Goal: Transaction & Acquisition: Purchase product/service

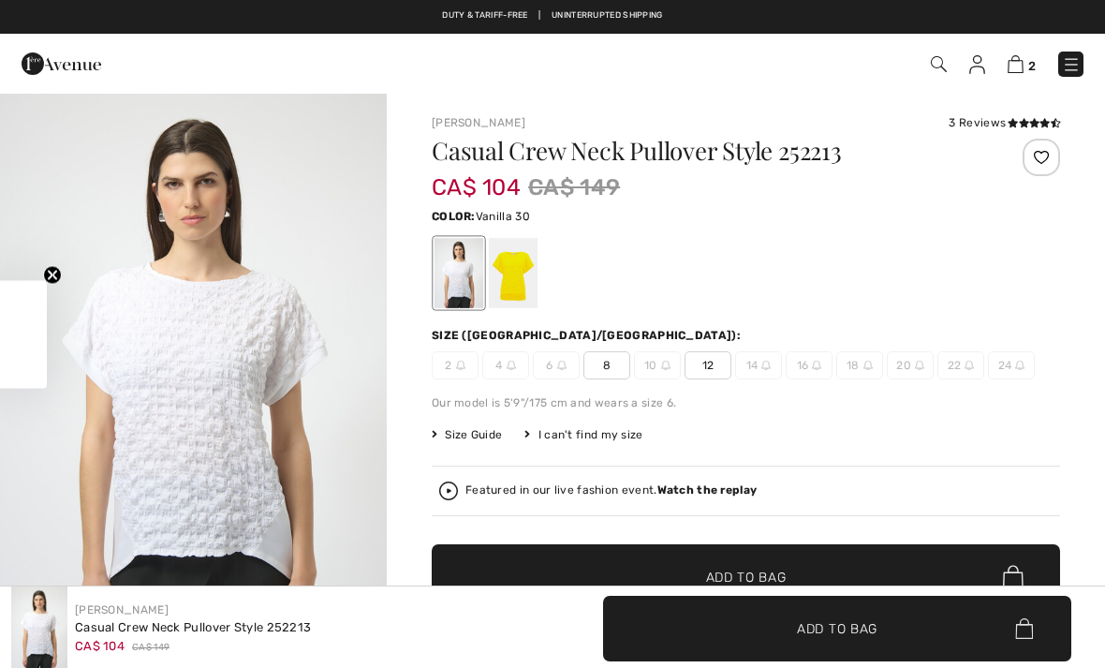
scroll to position [43, 0]
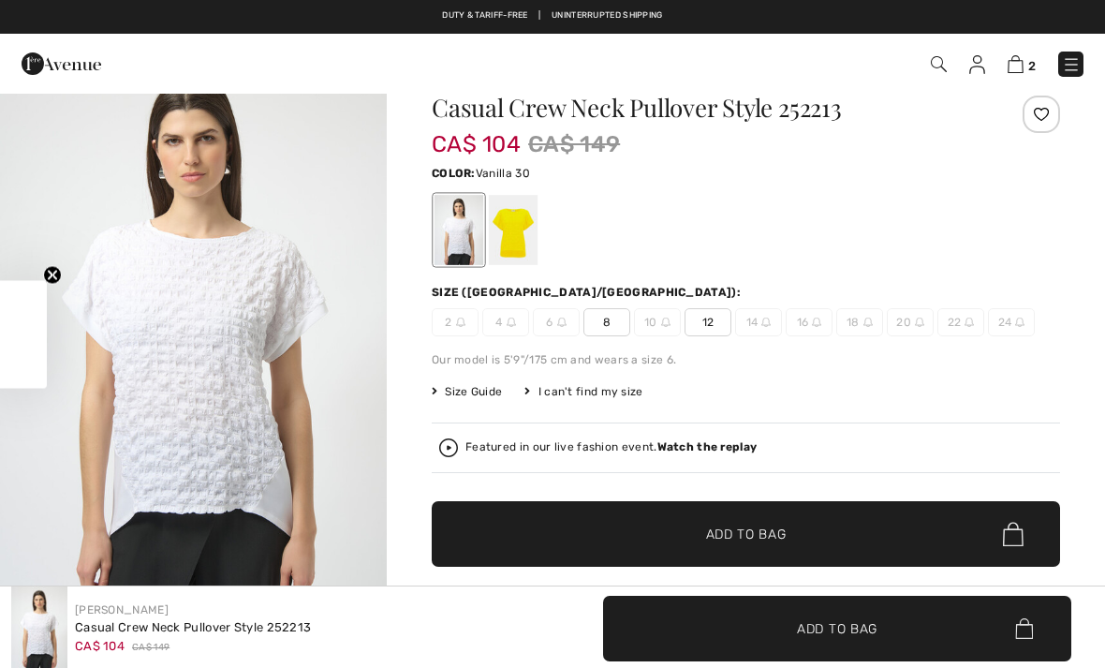
checkbox input "true"
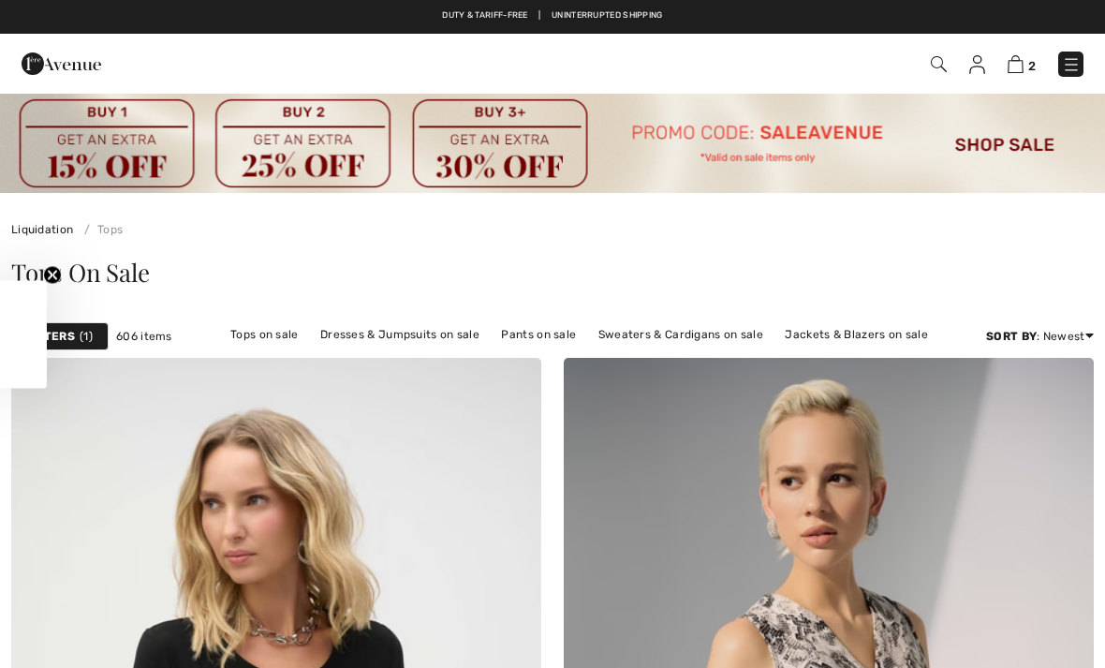
scroll to position [3423, 0]
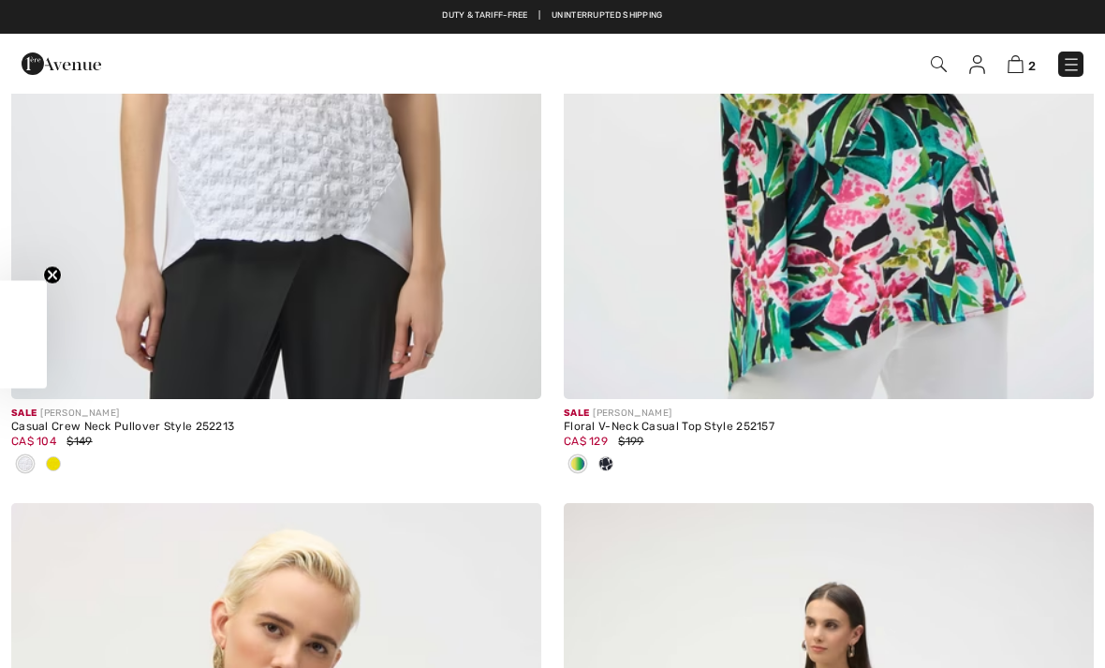
checkbox input "true"
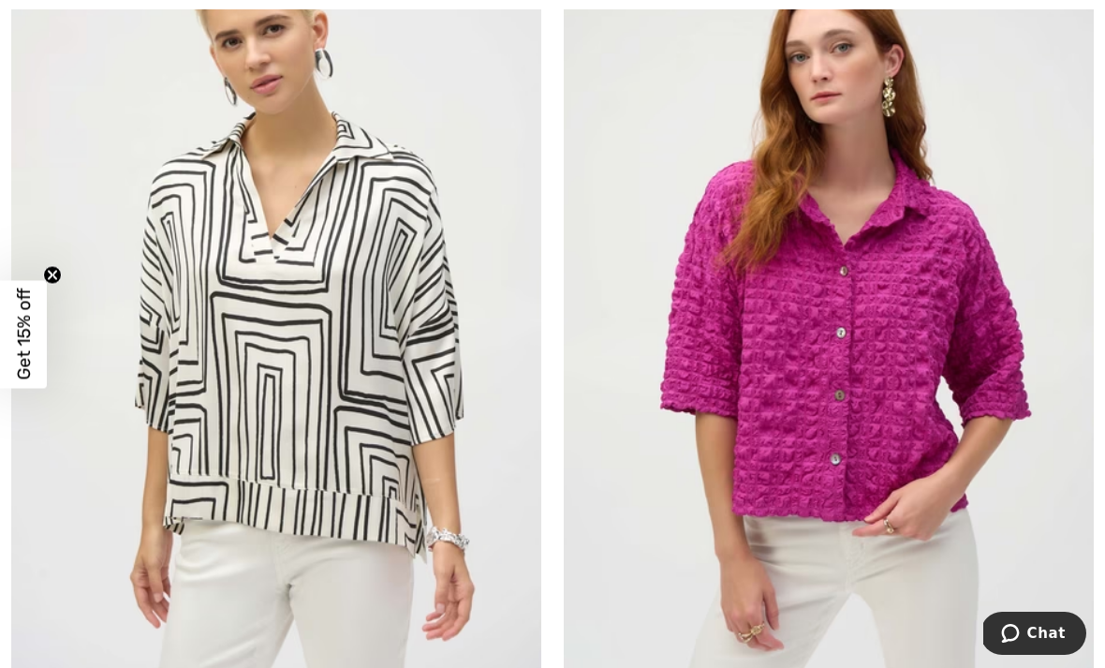
scroll to position [10327, 0]
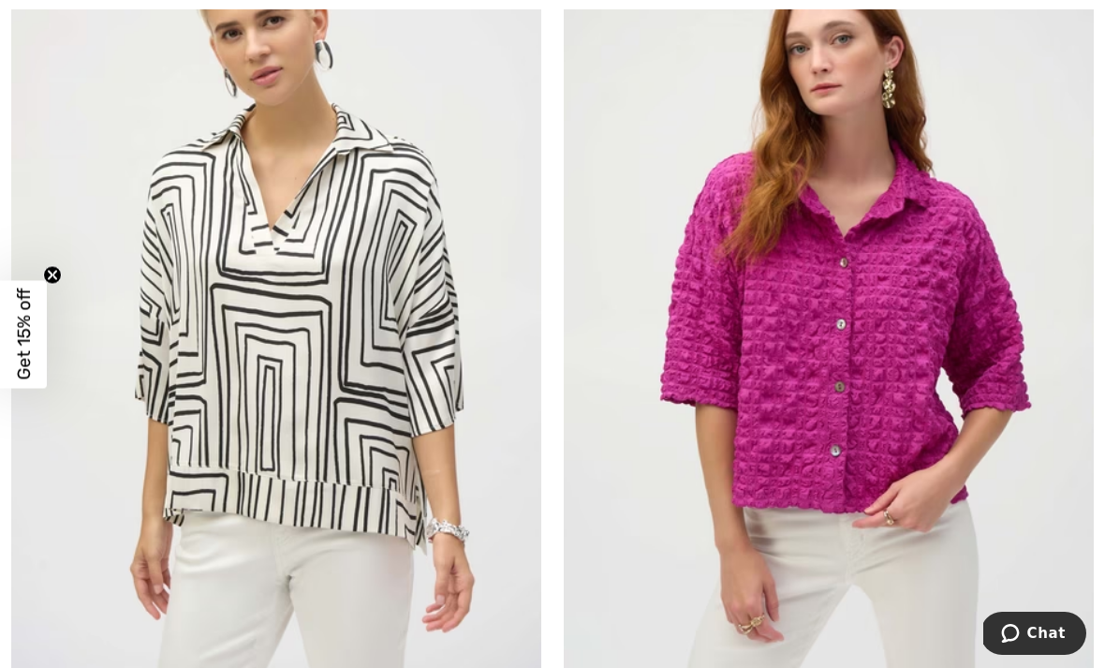
click at [895, 357] on img at bounding box center [829, 291] width 530 height 795
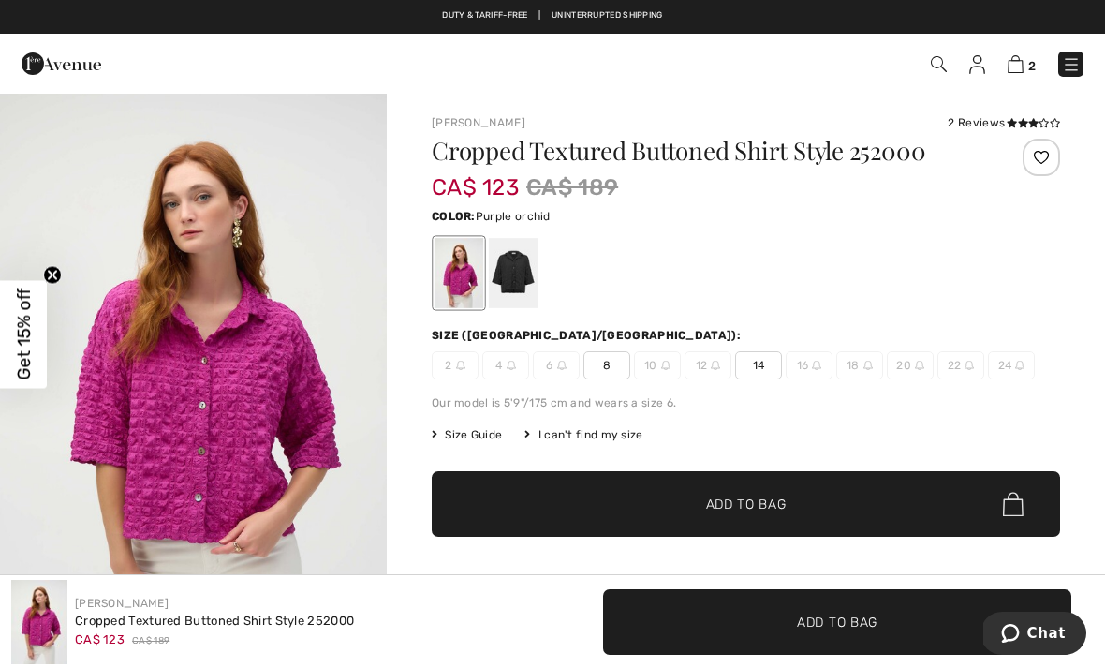
click at [514, 275] on div at bounding box center [513, 273] width 49 height 70
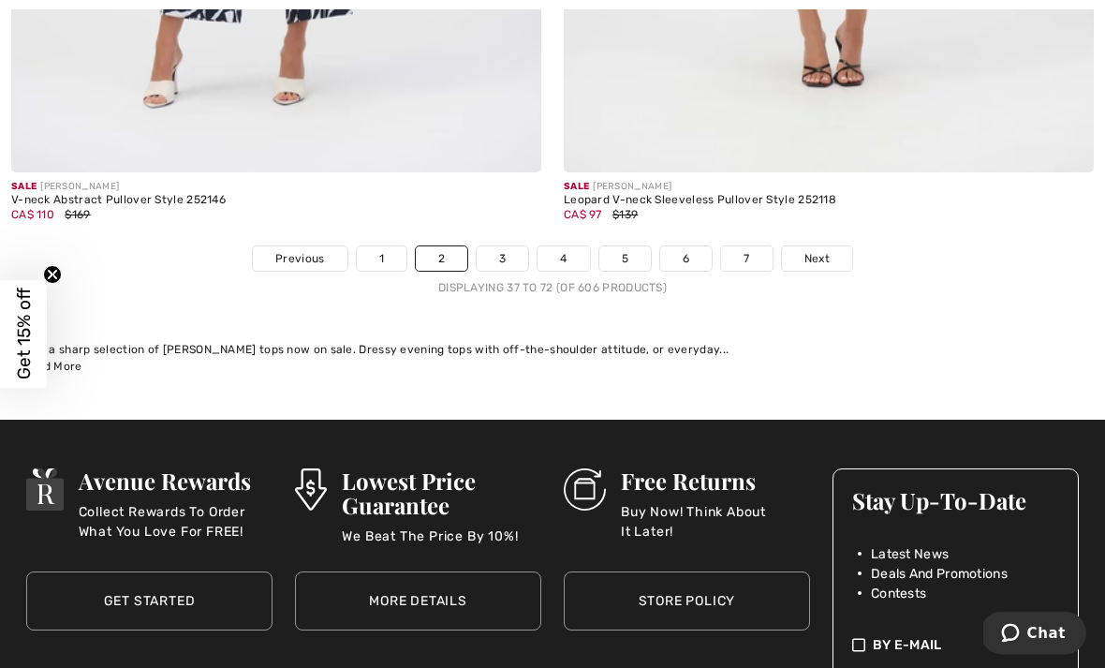
scroll to position [16323, 0]
click at [503, 246] on link "3" at bounding box center [503, 258] width 52 height 24
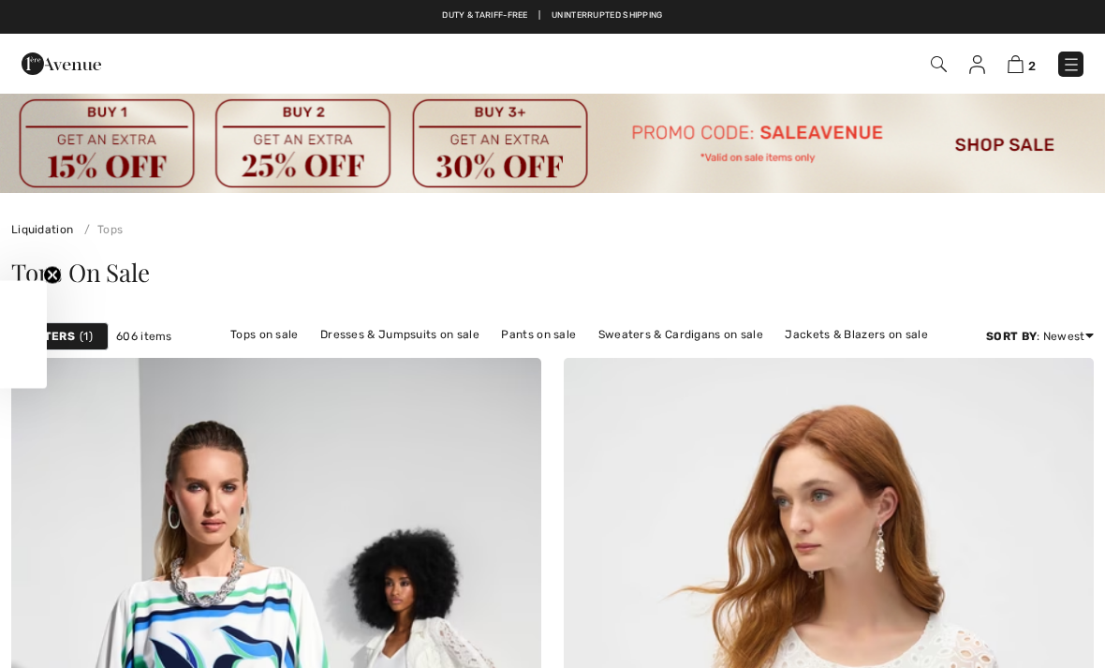
checkbox input "true"
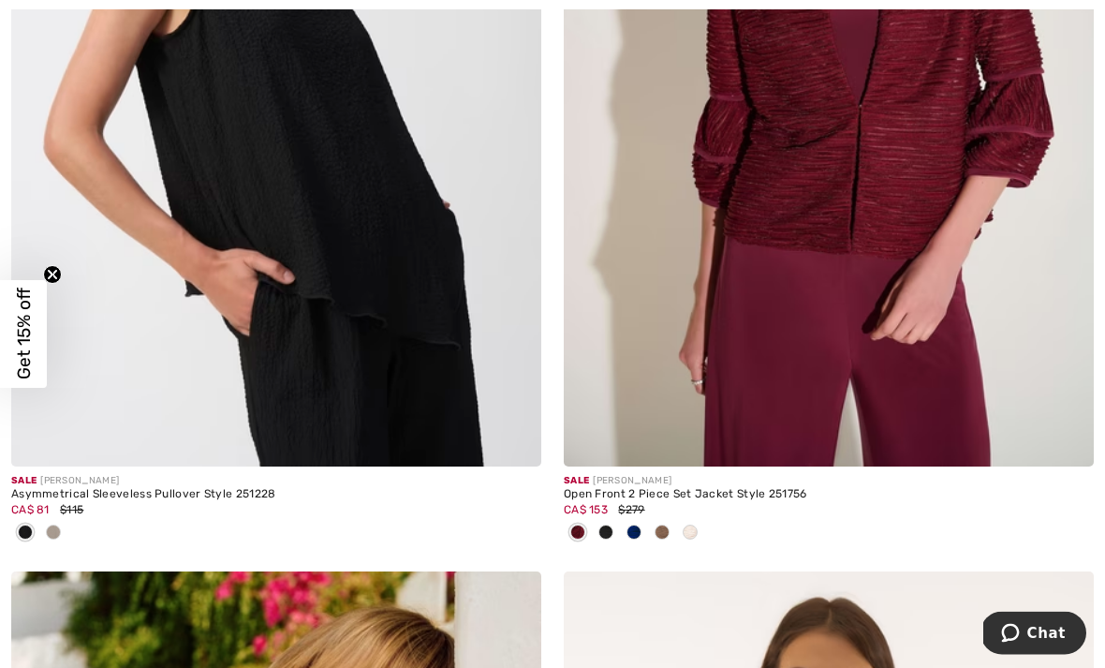
scroll to position [8004, 0]
click at [417, 348] on img at bounding box center [276, 68] width 530 height 795
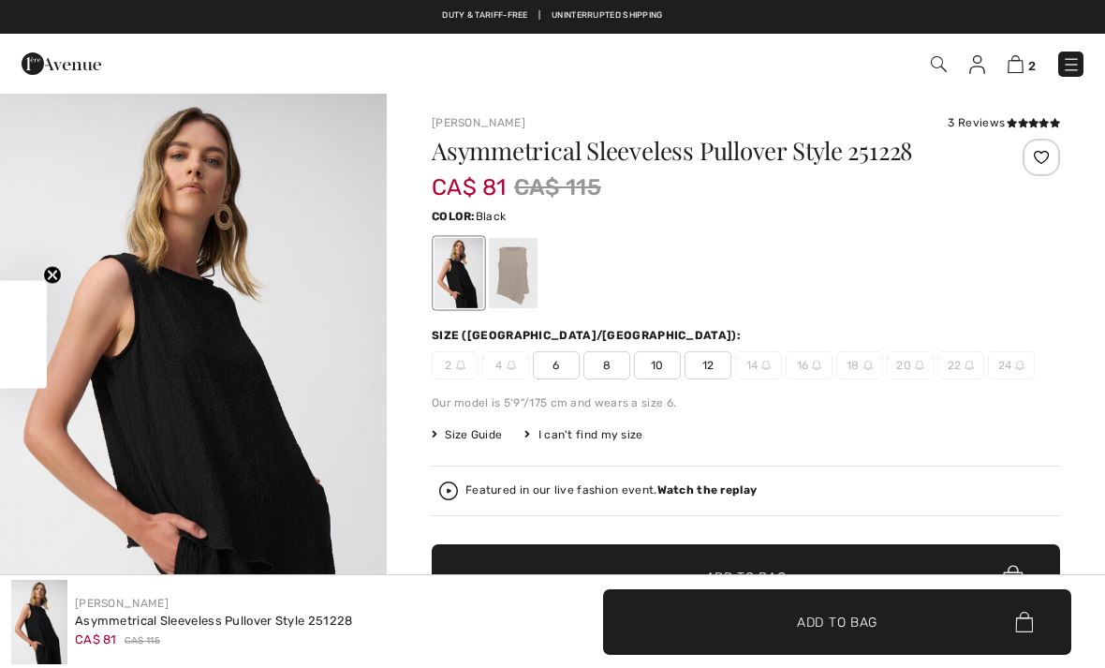
checkbox input "true"
click at [517, 272] on div at bounding box center [513, 273] width 49 height 70
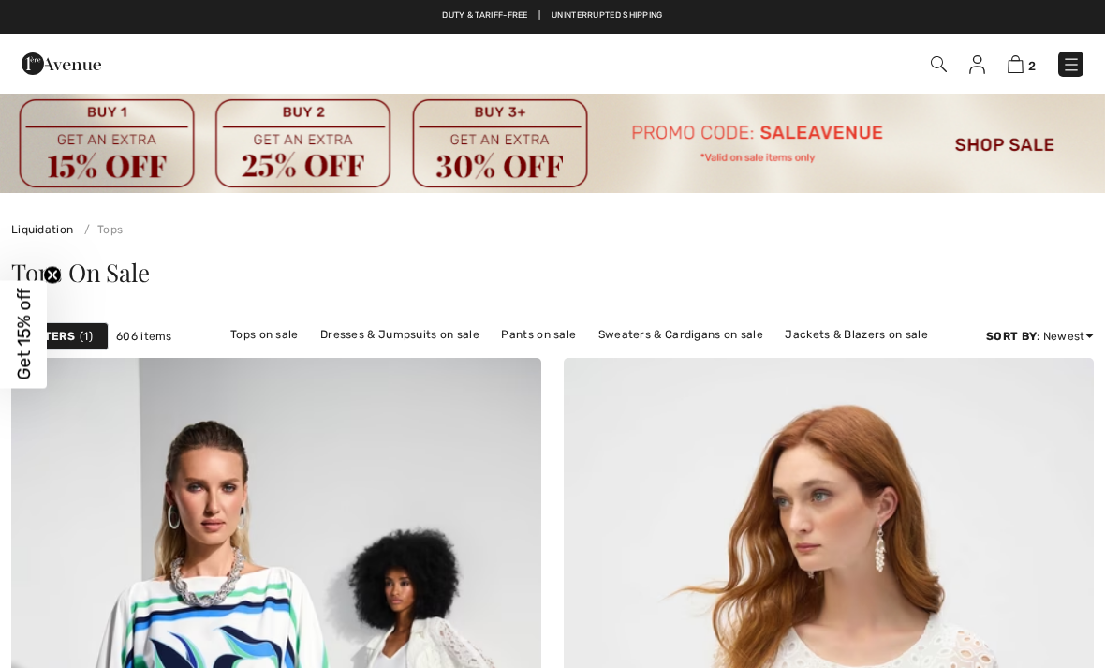
checkbox input "true"
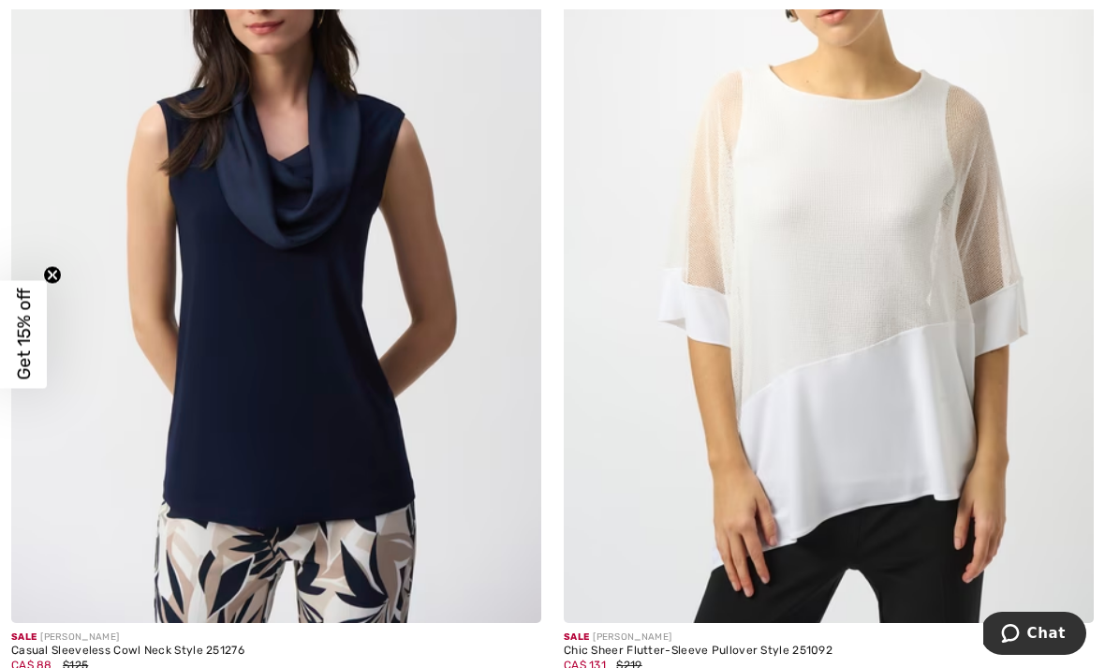
scroll to position [11626, 0]
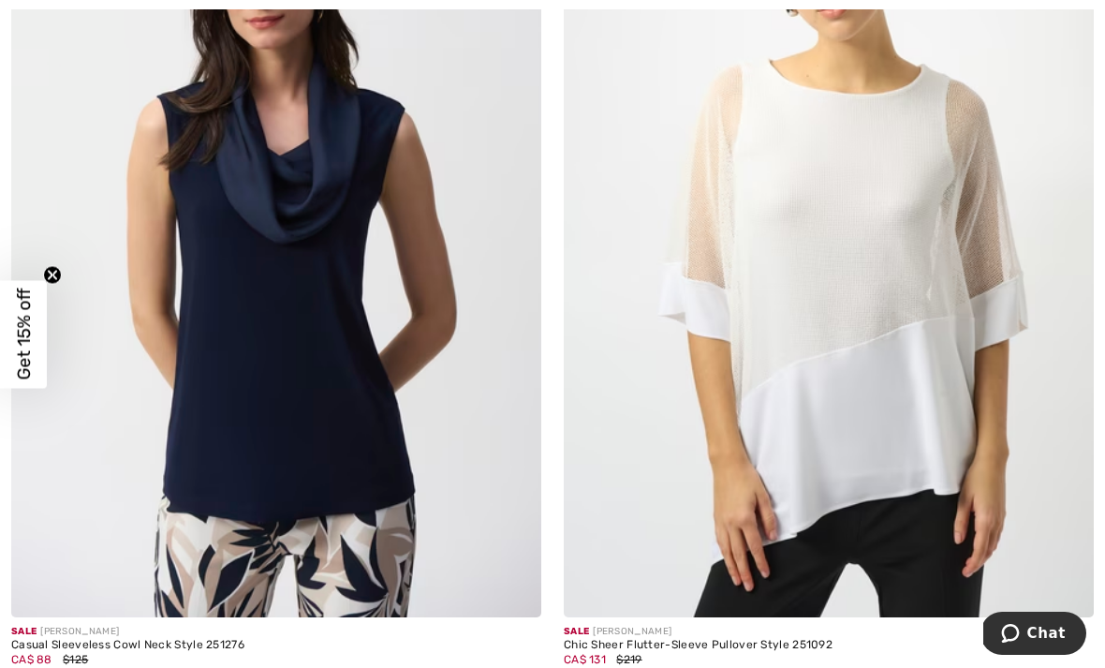
click at [364, 329] on img at bounding box center [276, 219] width 530 height 795
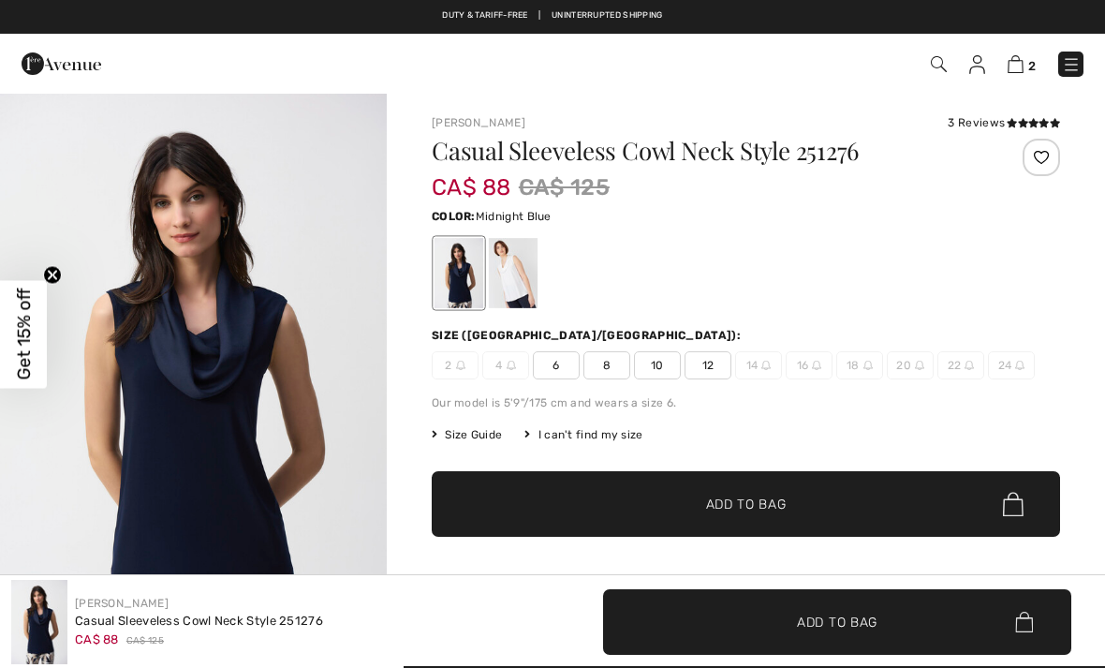
checkbox input "true"
click at [664, 365] on span "10" at bounding box center [657, 365] width 47 height 28
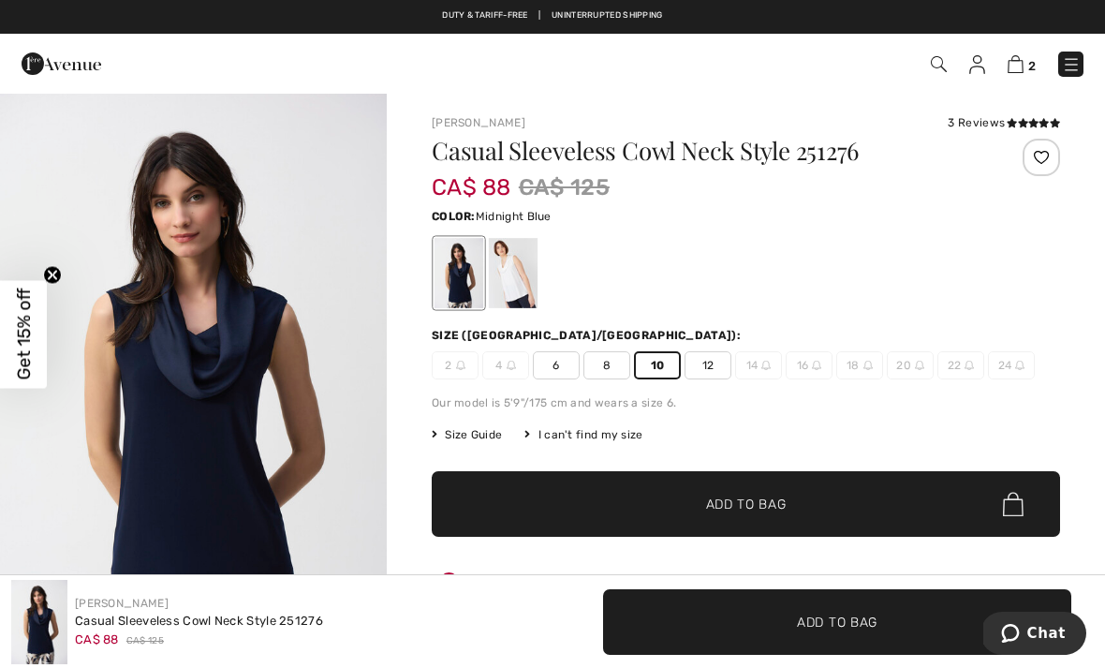
click at [747, 508] on span "Add to Bag" at bounding box center [746, 505] width 81 height 20
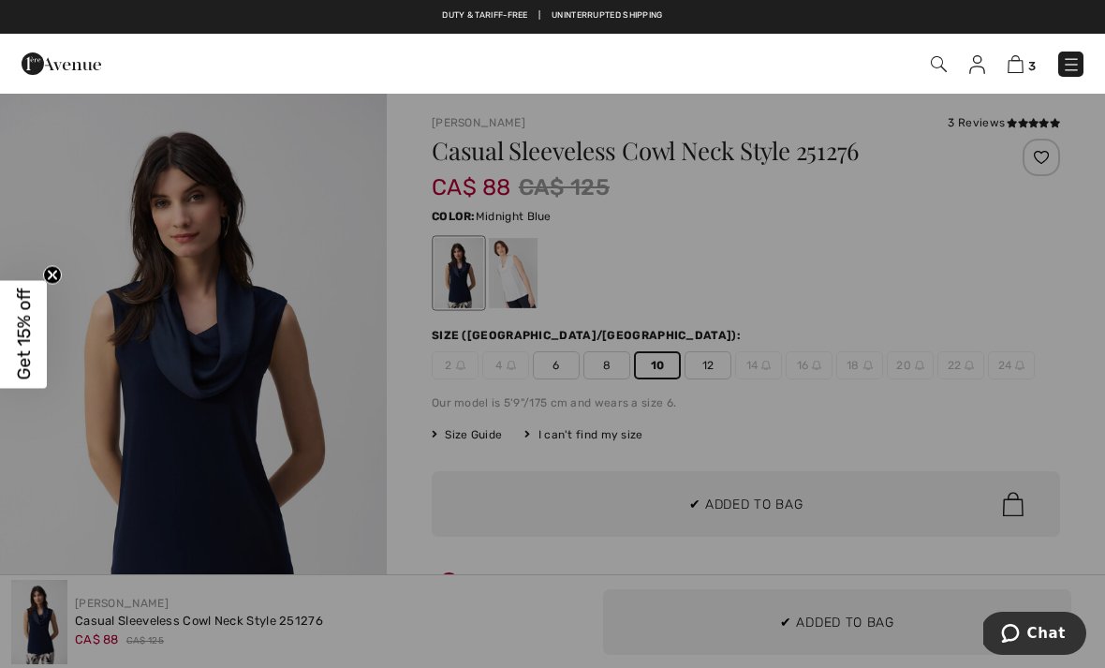
click at [361, 400] on div at bounding box center [552, 334] width 1105 height 668
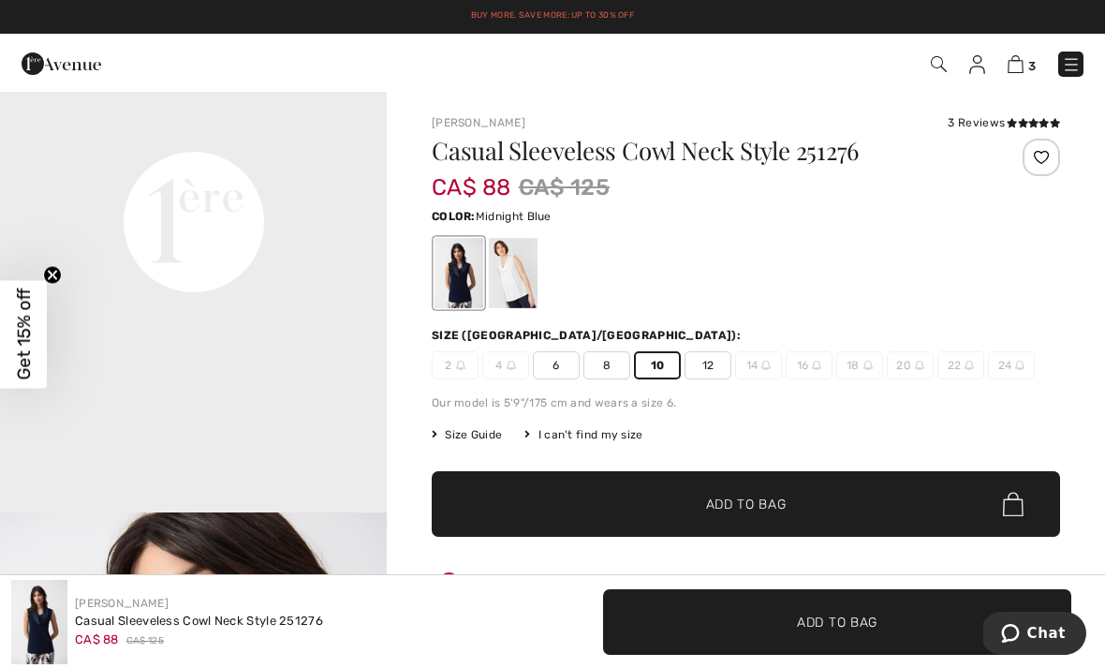
scroll to position [1303, 0]
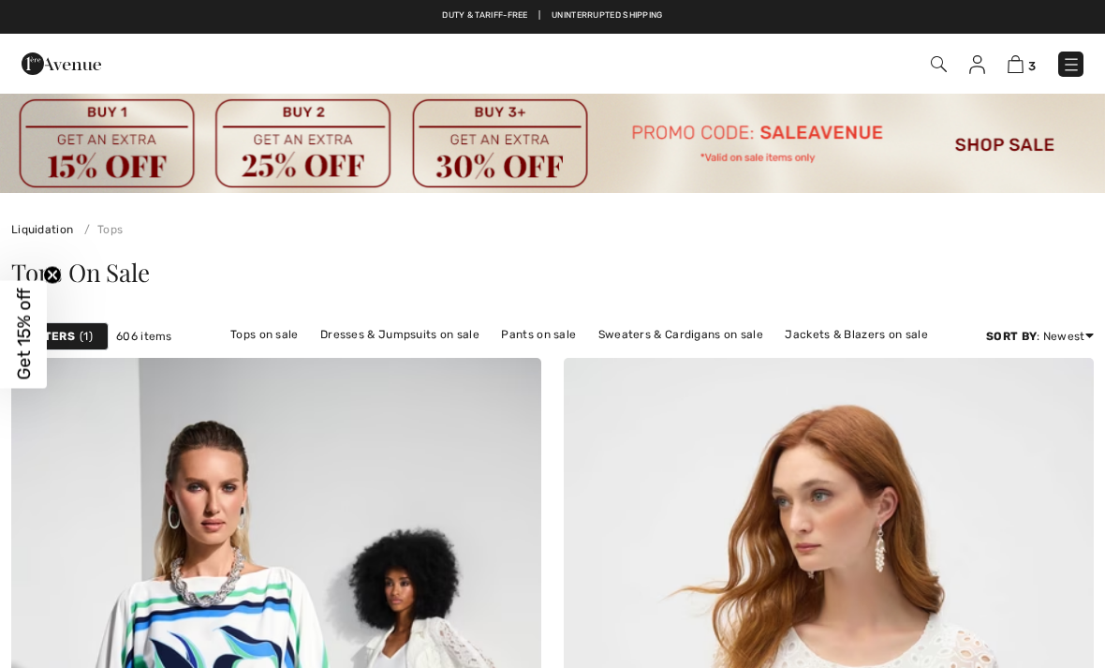
checkbox input "true"
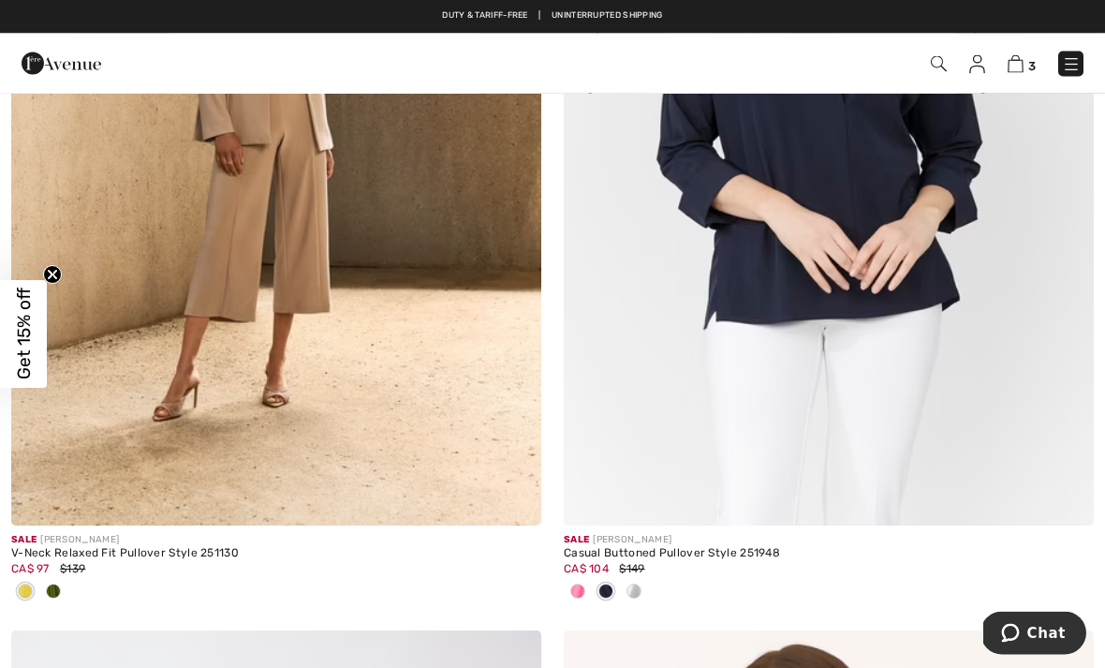
scroll to position [15315, 0]
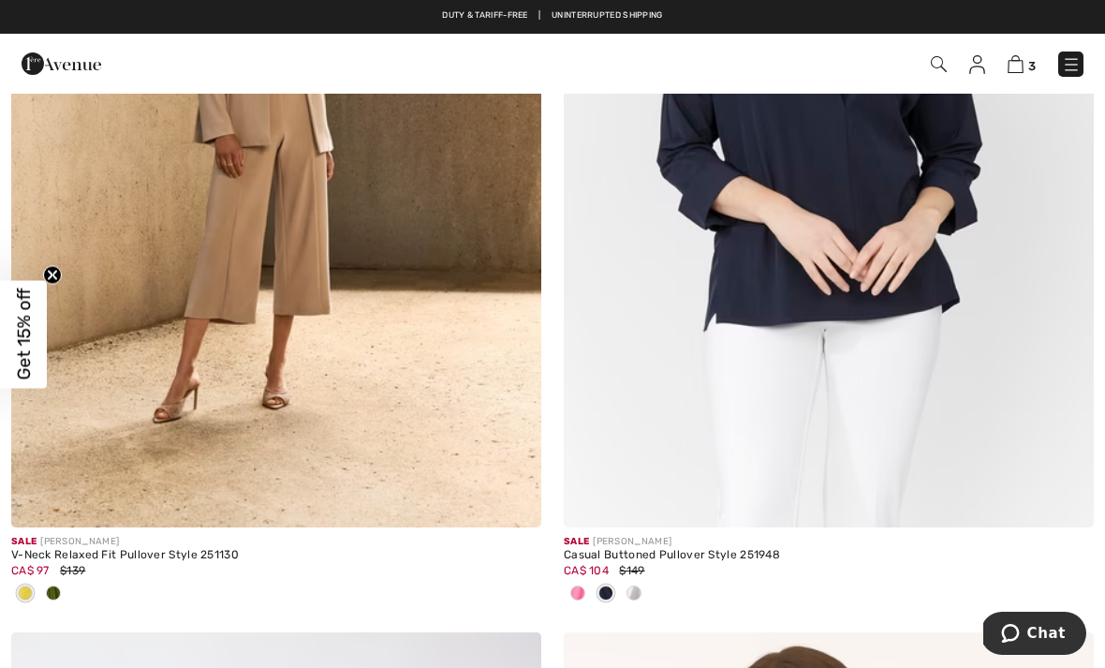
click at [395, 363] on img at bounding box center [276, 129] width 530 height 795
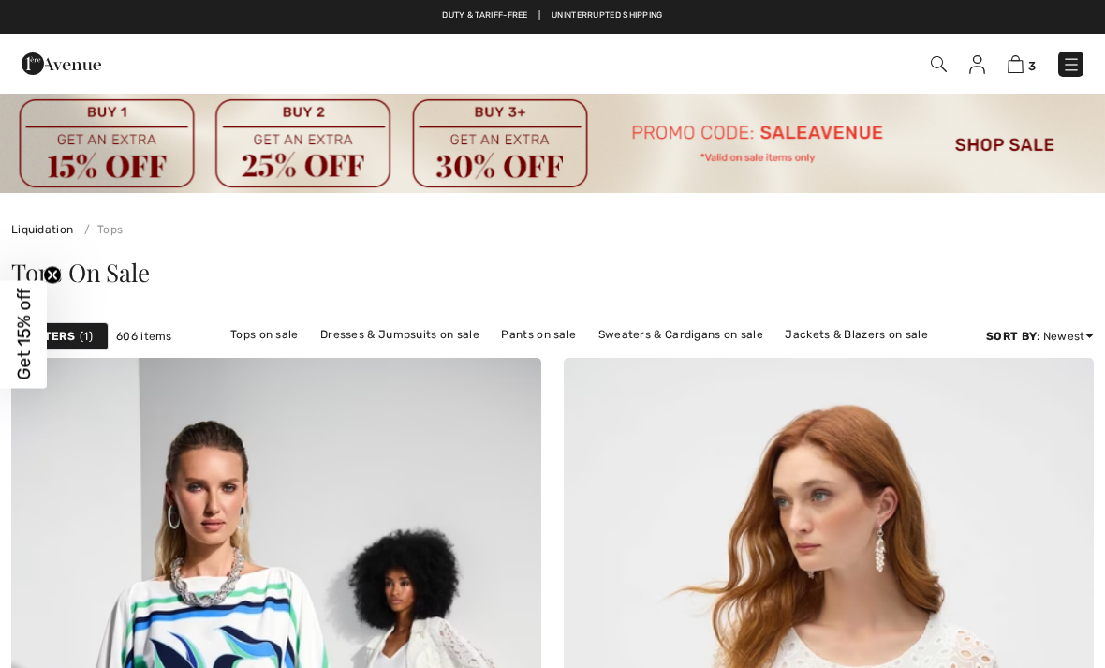
checkbox input "true"
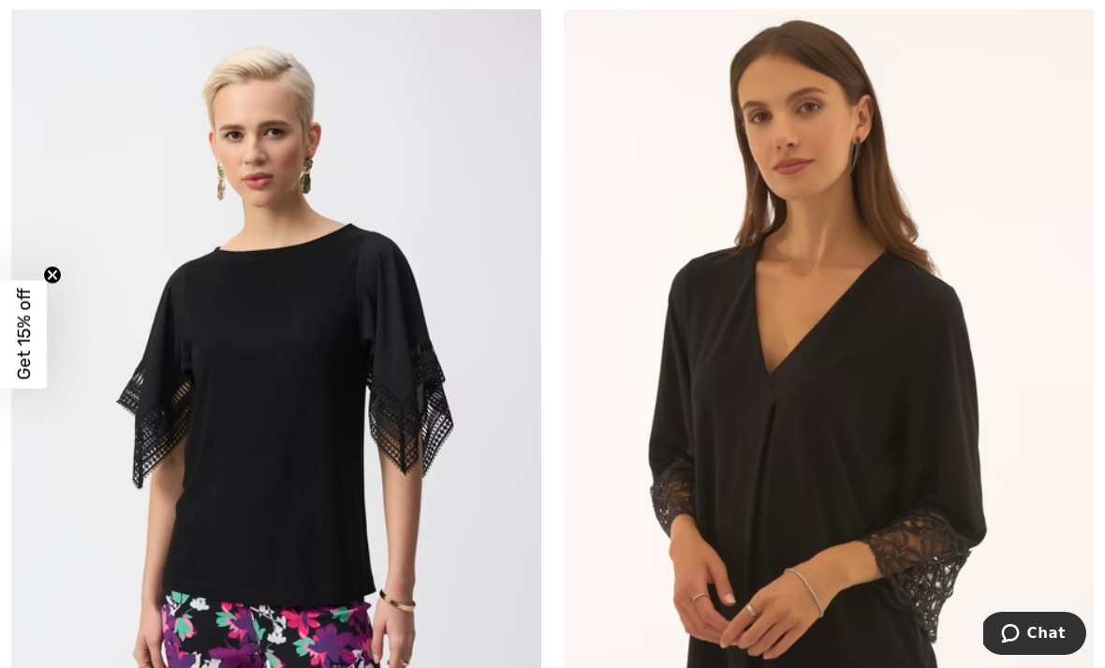
scroll to position [15946, 0]
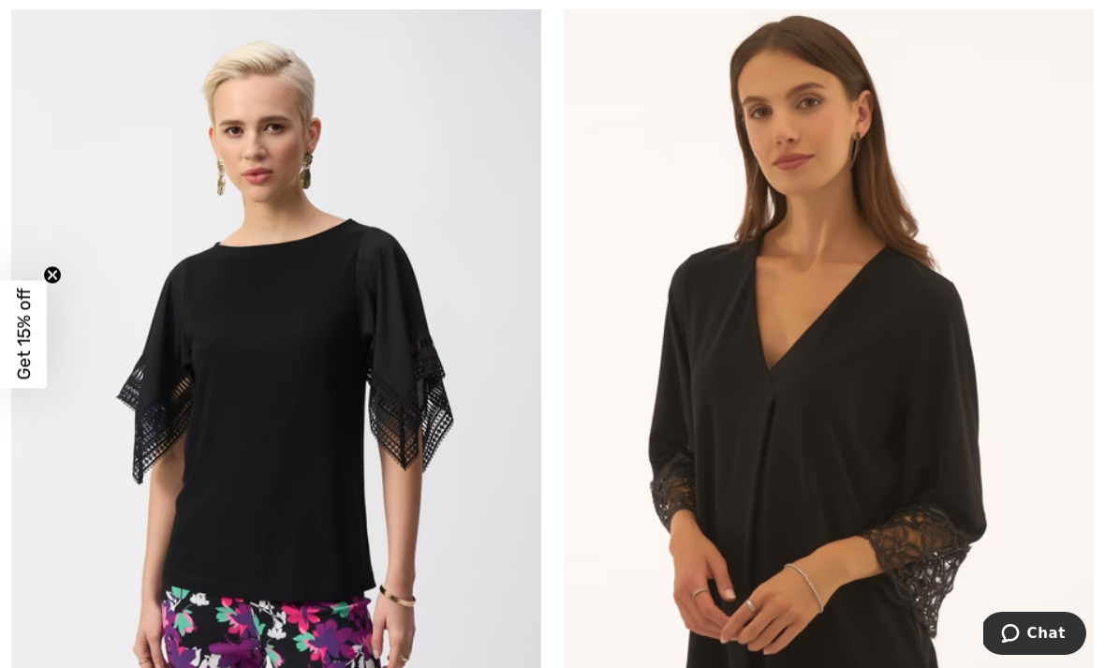
click at [390, 309] on img at bounding box center [276, 399] width 530 height 795
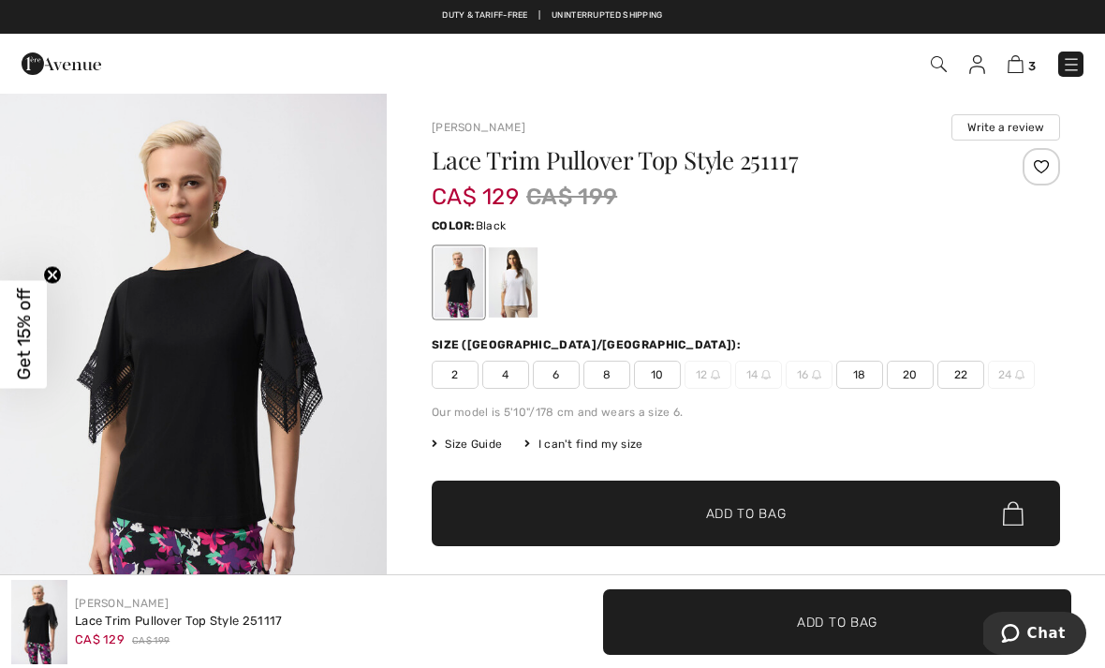
click at [665, 372] on span "10" at bounding box center [657, 375] width 47 height 28
click at [747, 529] on span "✔ Added to Bag Add to Bag" at bounding box center [746, 514] width 628 height 66
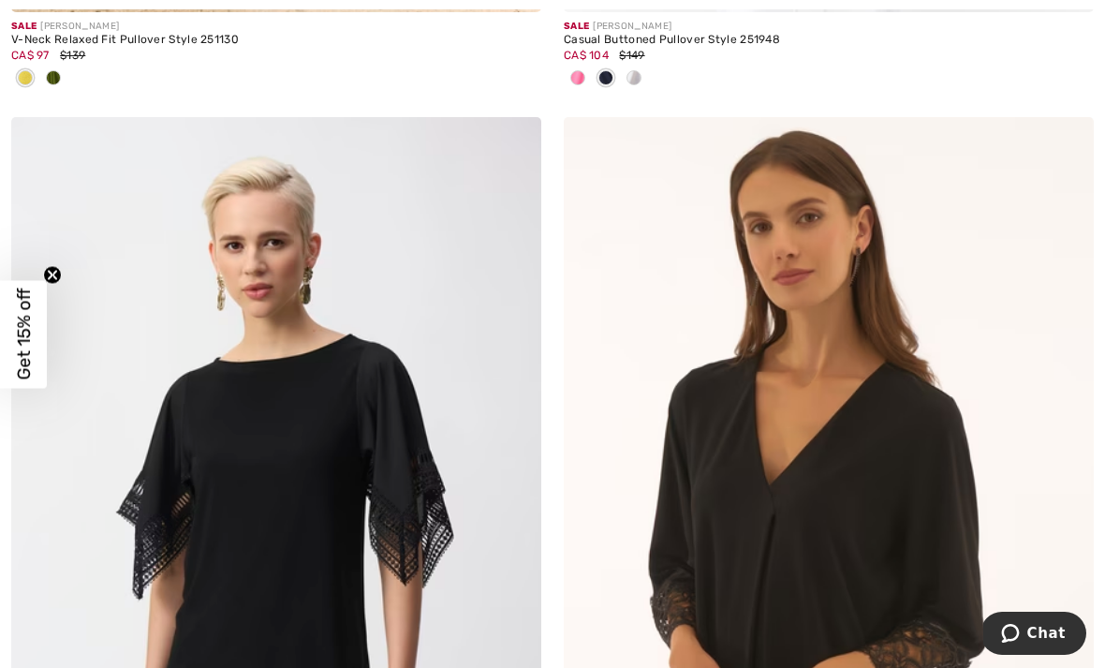
scroll to position [15902, 0]
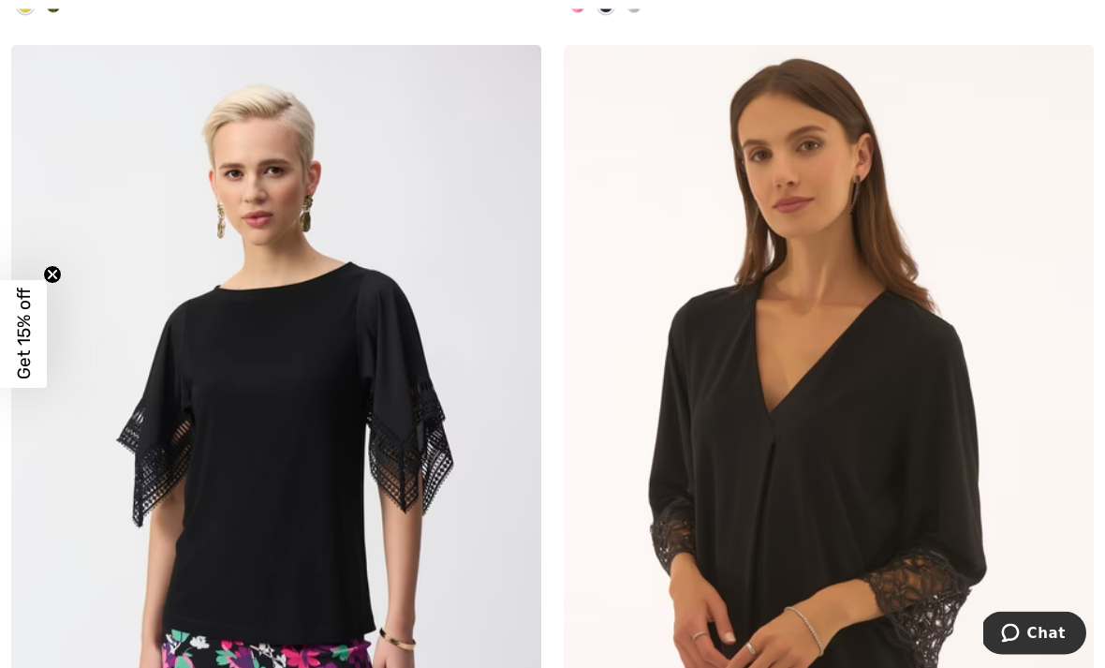
click at [412, 340] on img at bounding box center [276, 443] width 530 height 795
click at [404, 285] on img at bounding box center [276, 443] width 530 height 795
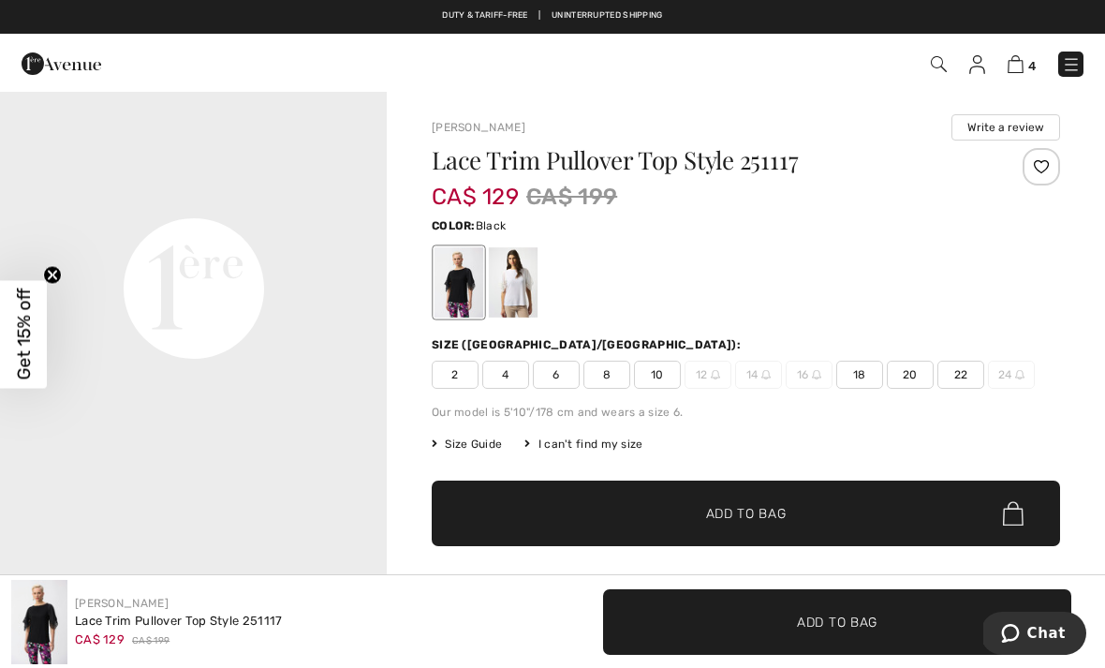
scroll to position [1244, 0]
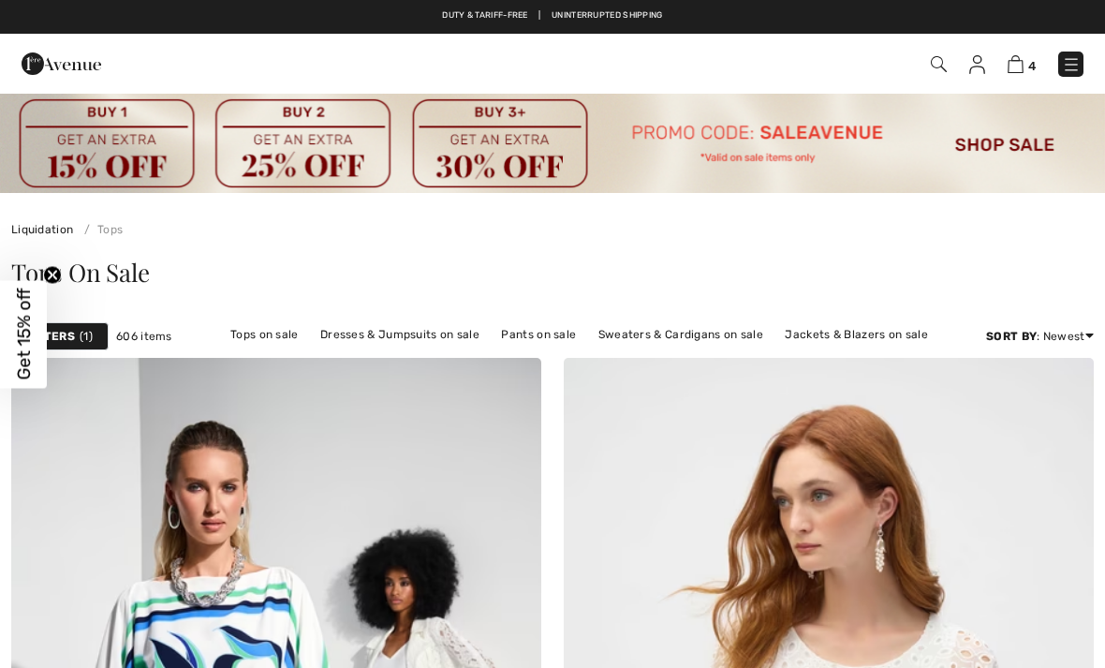
checkbox input "true"
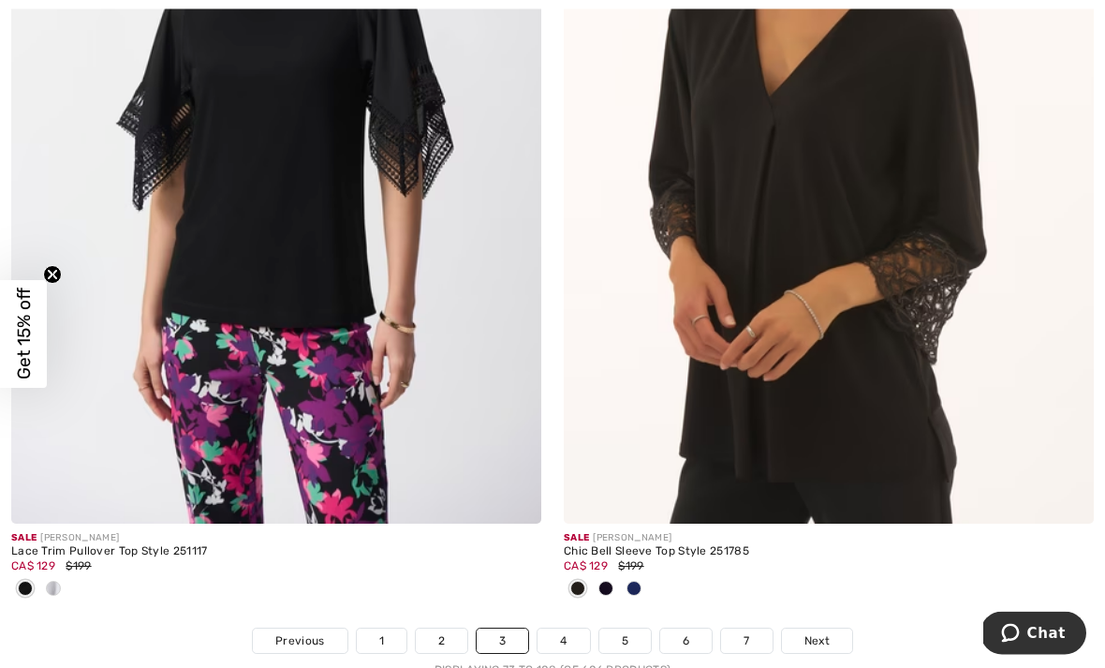
scroll to position [16219, 0]
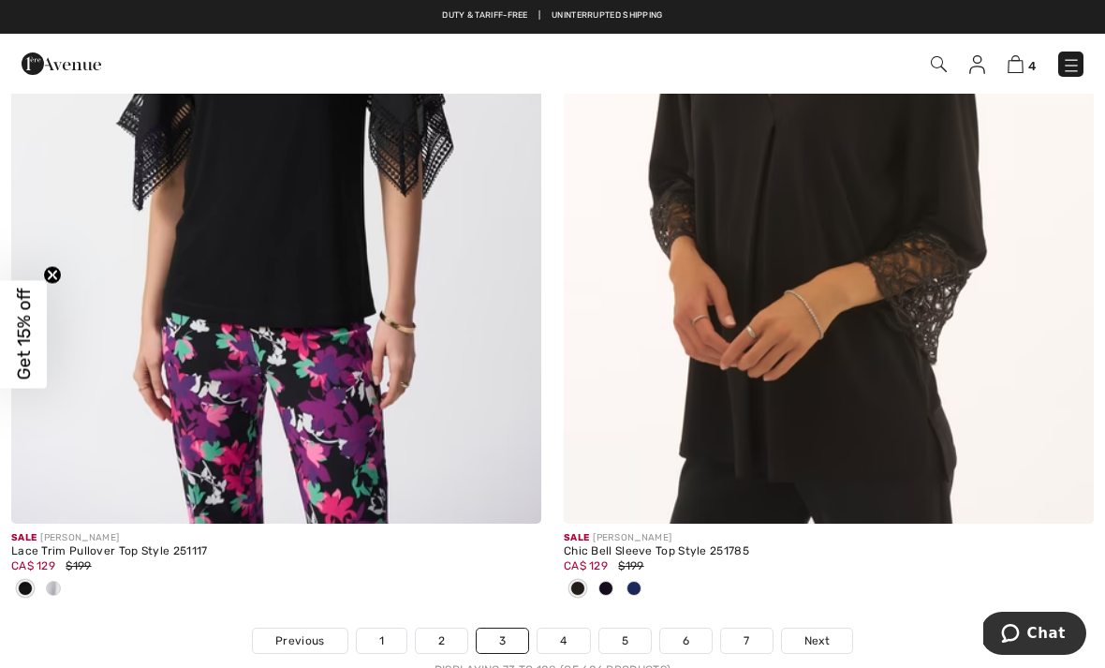
click at [859, 358] on img at bounding box center [829, 125] width 530 height 795
click at [868, 321] on img at bounding box center [829, 125] width 530 height 795
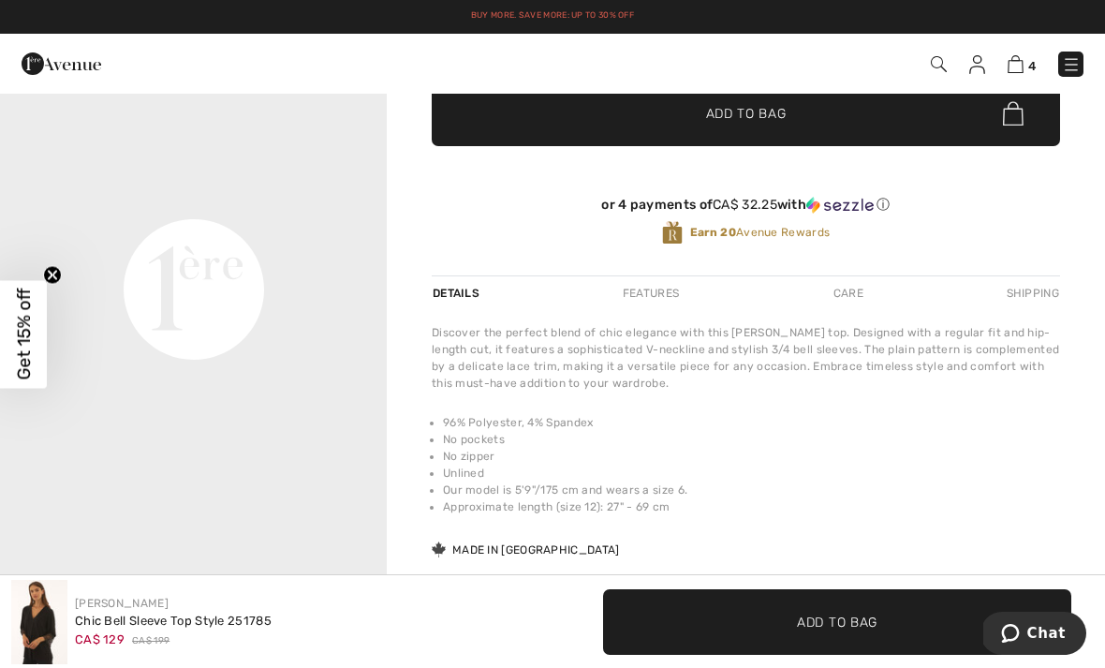
scroll to position [778, 0]
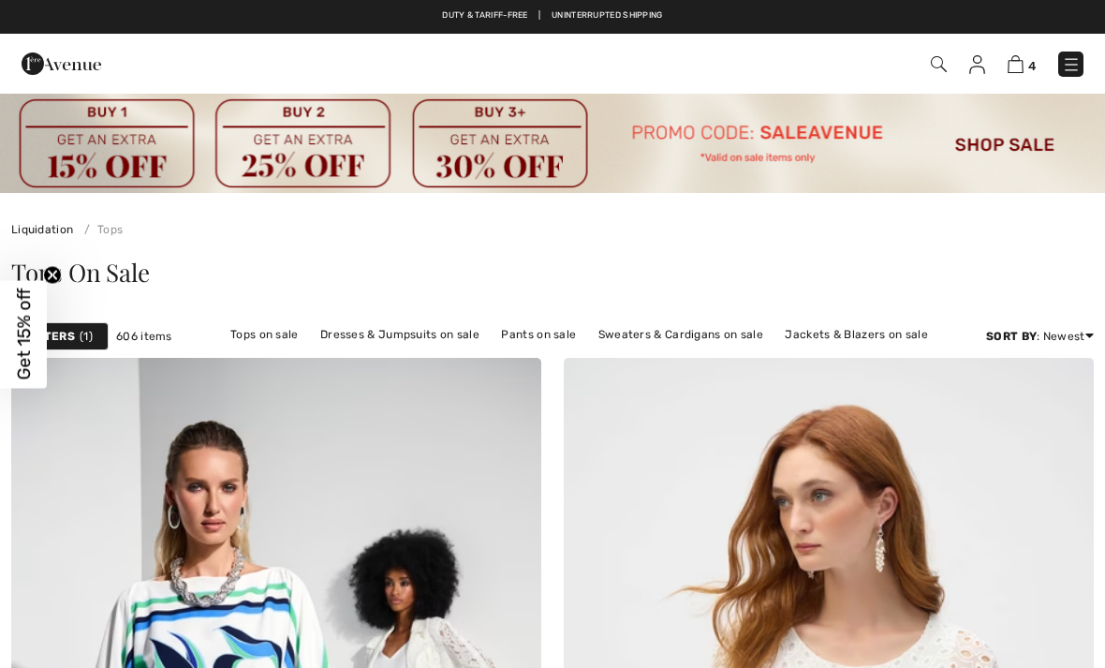
checkbox input "true"
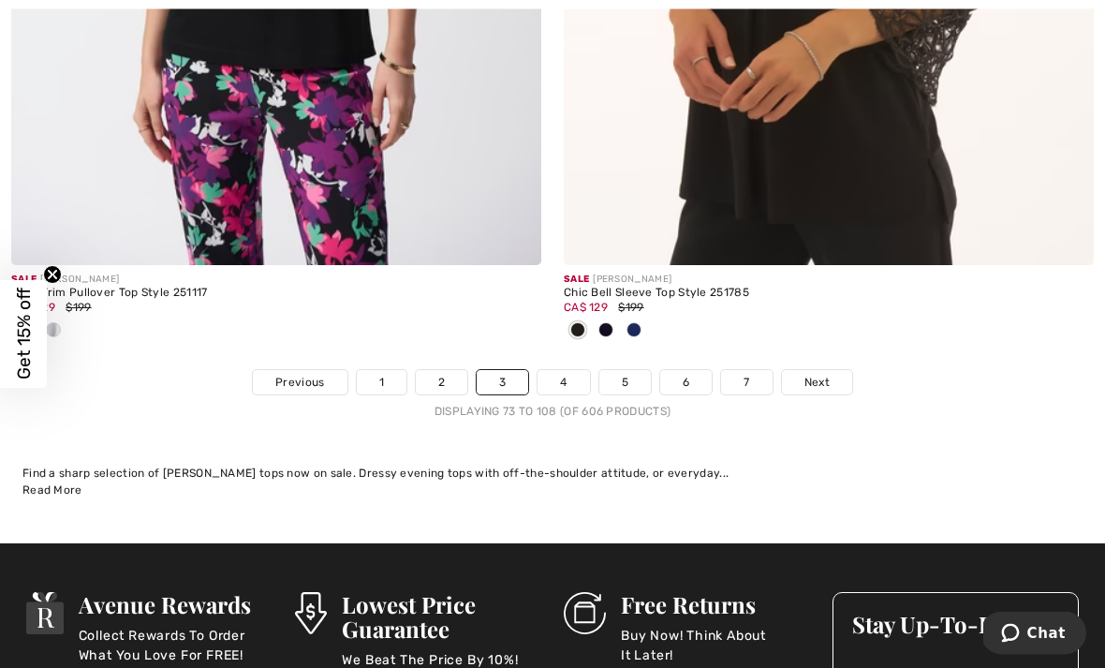
scroll to position [16478, 0]
click at [567, 370] on link "4" at bounding box center [564, 382] width 52 height 24
click at [566, 370] on link "4" at bounding box center [564, 382] width 52 height 24
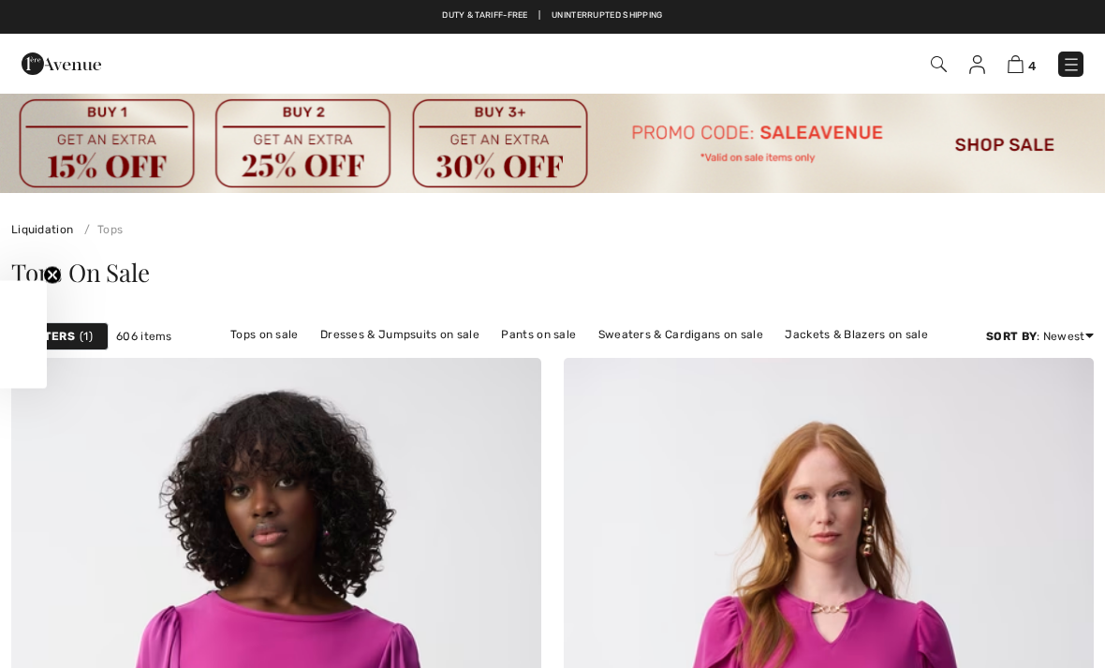
checkbox input "true"
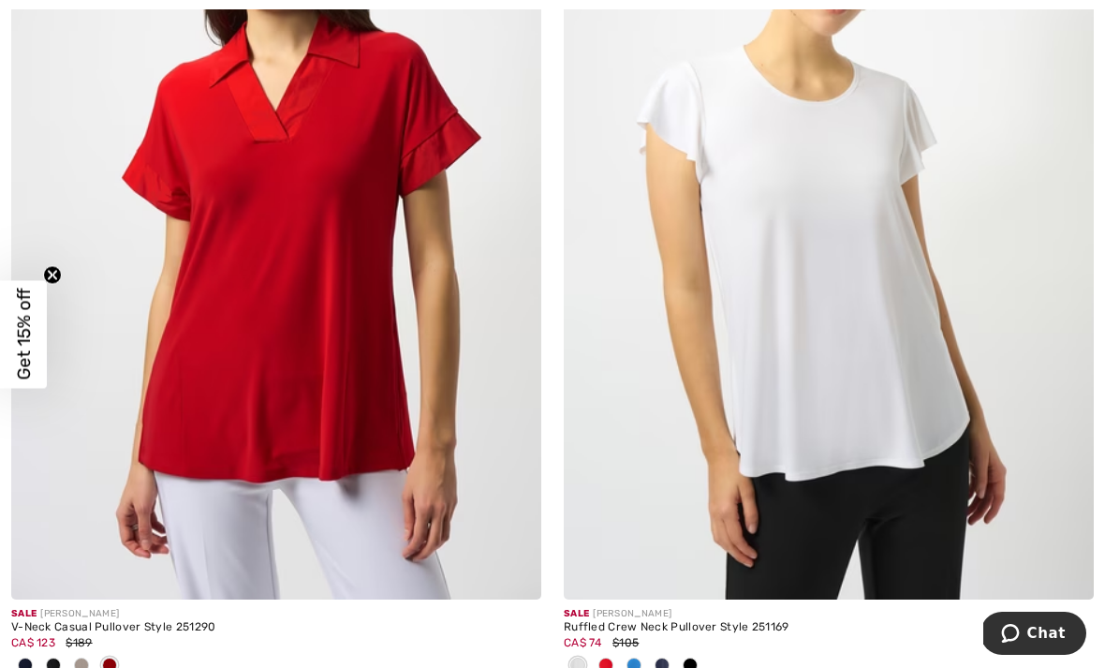
scroll to position [9580, 0]
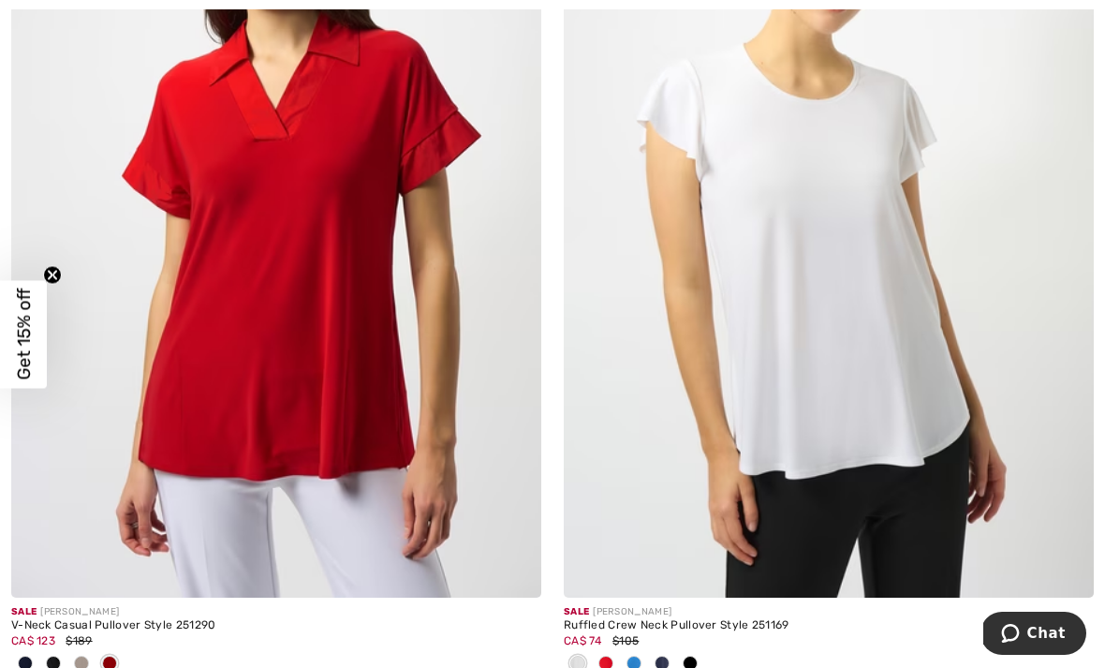
click at [965, 389] on img at bounding box center [829, 199] width 530 height 795
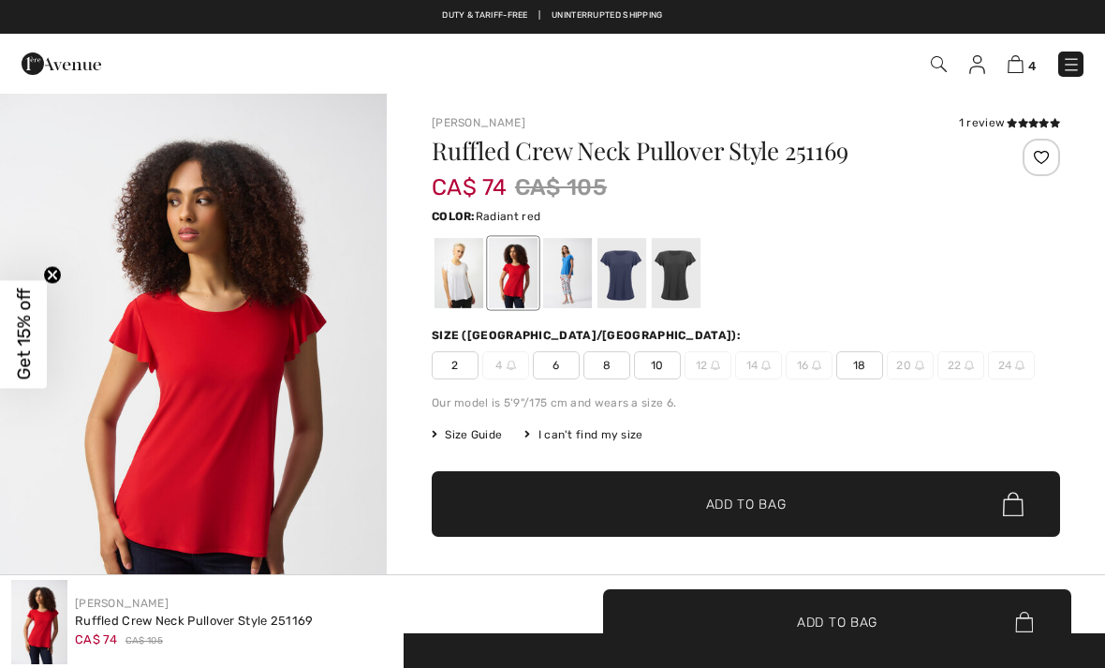
checkbox input "true"
click at [452, 274] on div at bounding box center [459, 273] width 49 height 70
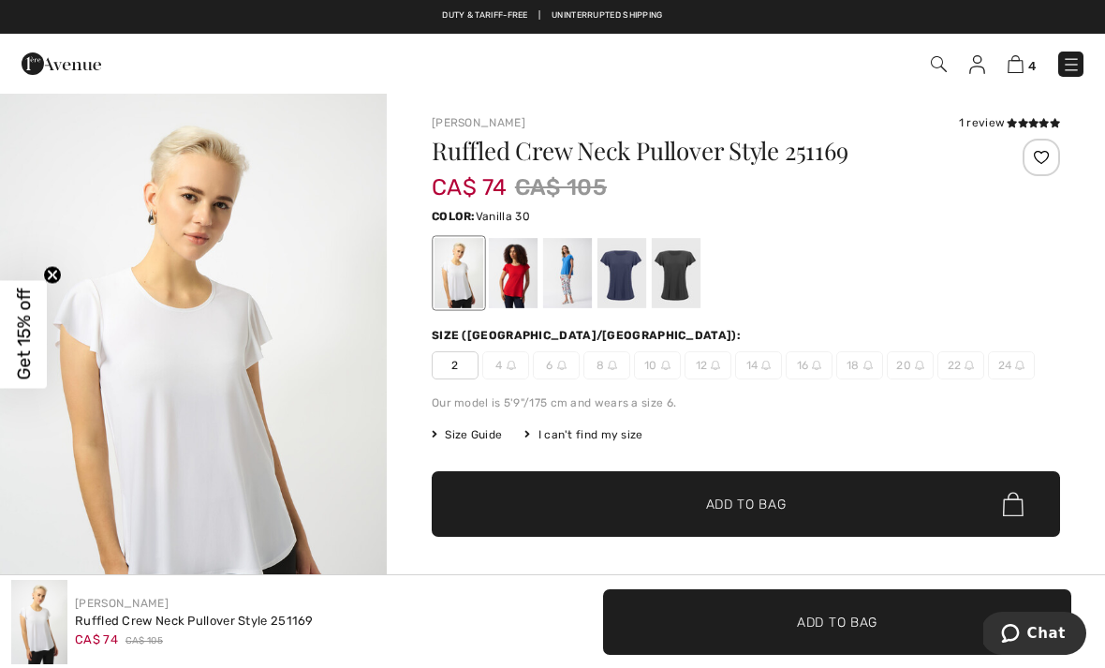
click at [525, 273] on div at bounding box center [513, 273] width 49 height 70
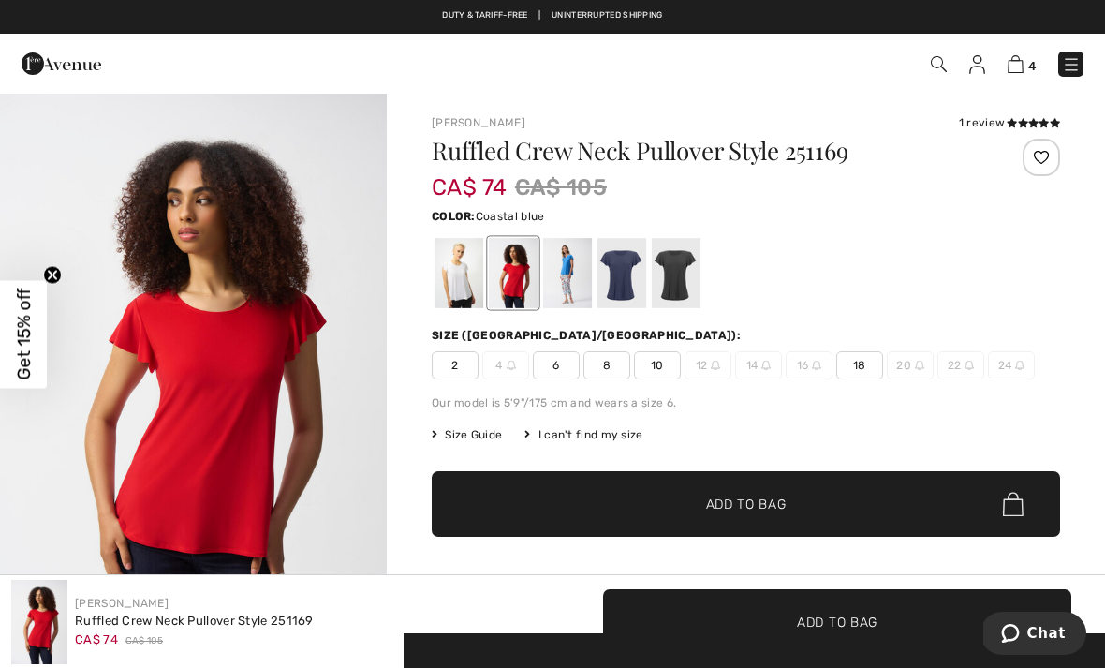
click at [565, 273] on div at bounding box center [567, 273] width 49 height 70
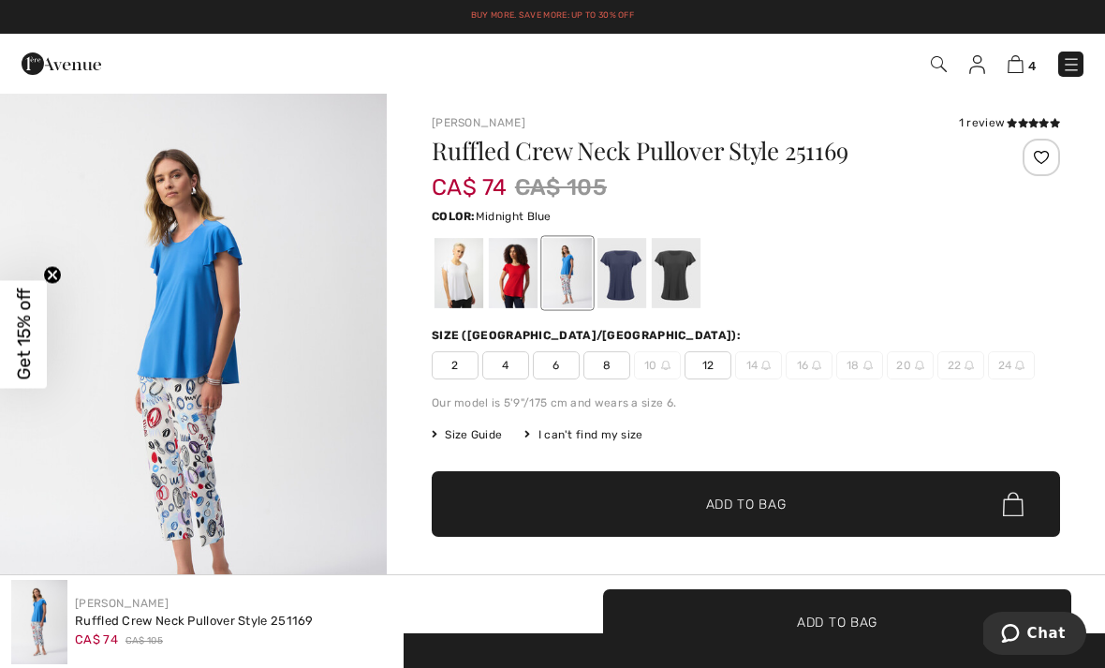
click at [625, 272] on div at bounding box center [622, 273] width 49 height 70
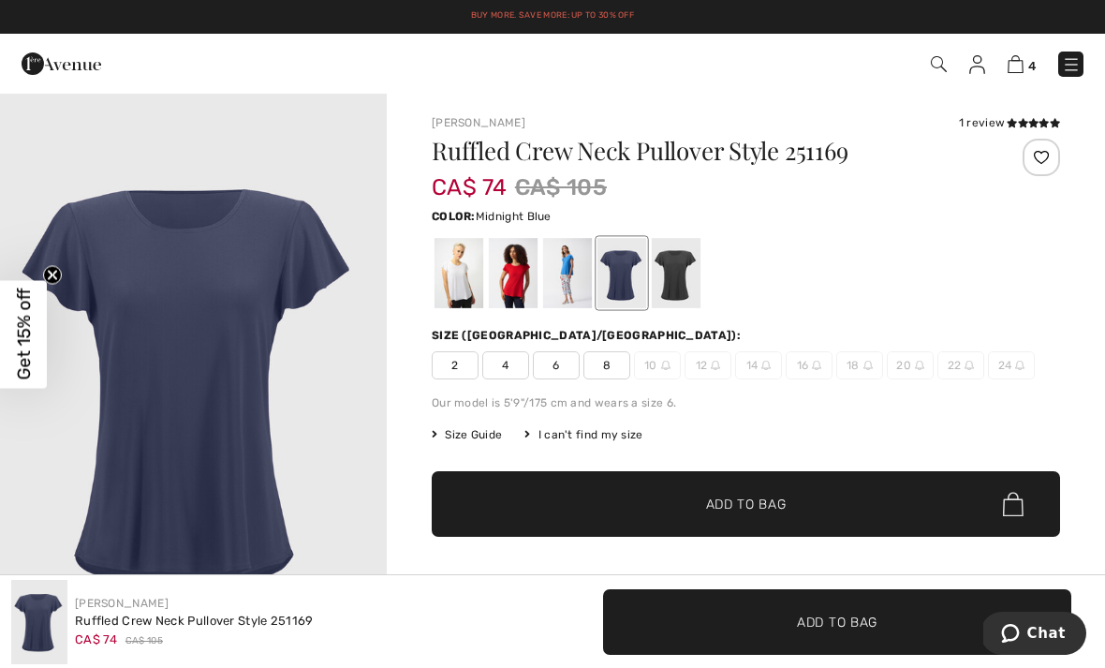
click at [680, 268] on div at bounding box center [676, 273] width 49 height 70
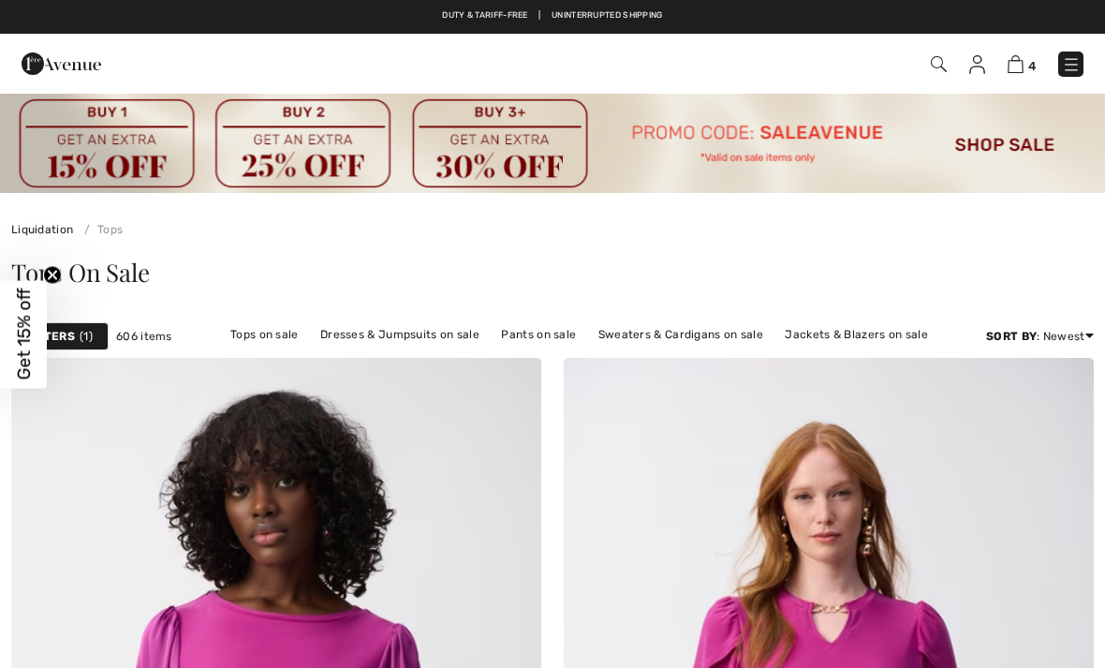
checkbox input "true"
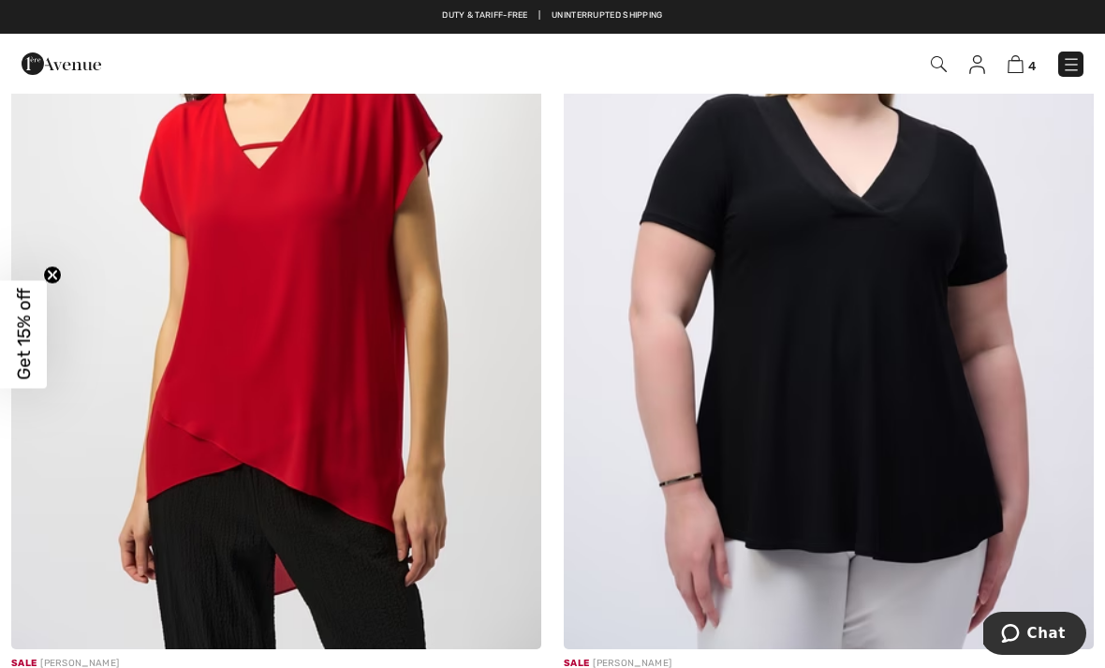
scroll to position [14168, 0]
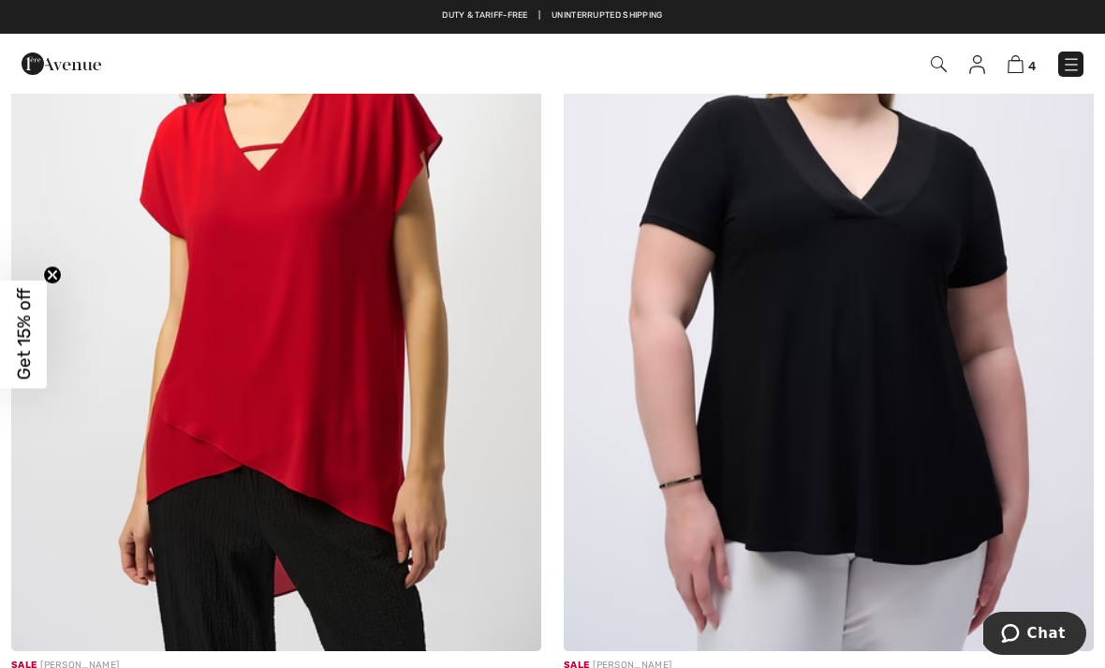
click at [928, 394] on img at bounding box center [829, 253] width 530 height 795
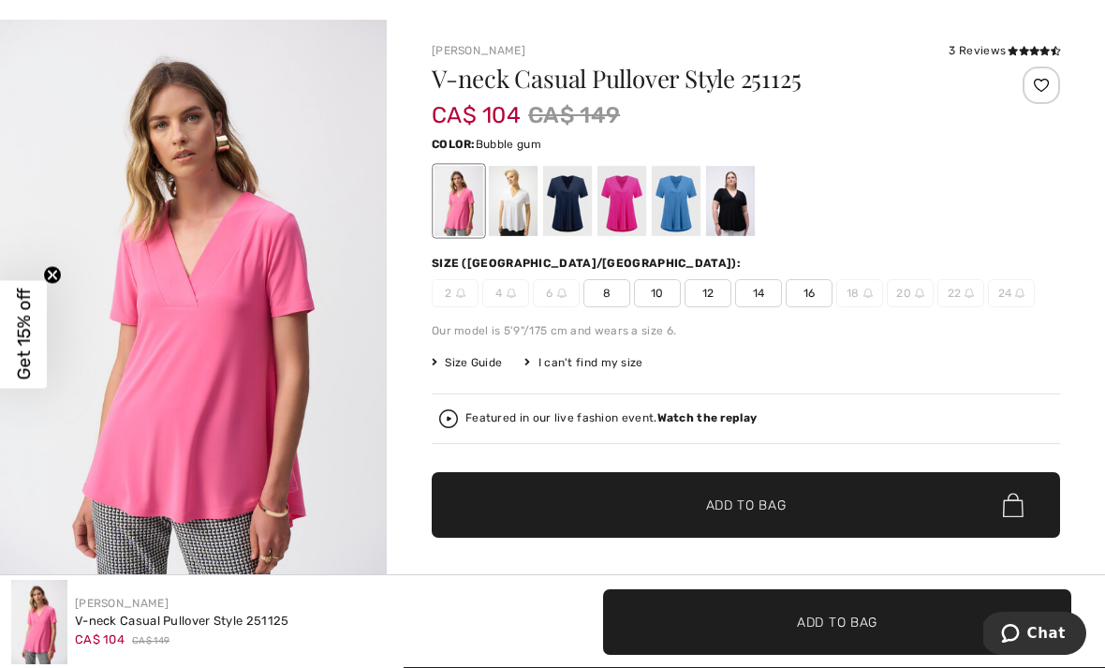
scroll to position [70, 0]
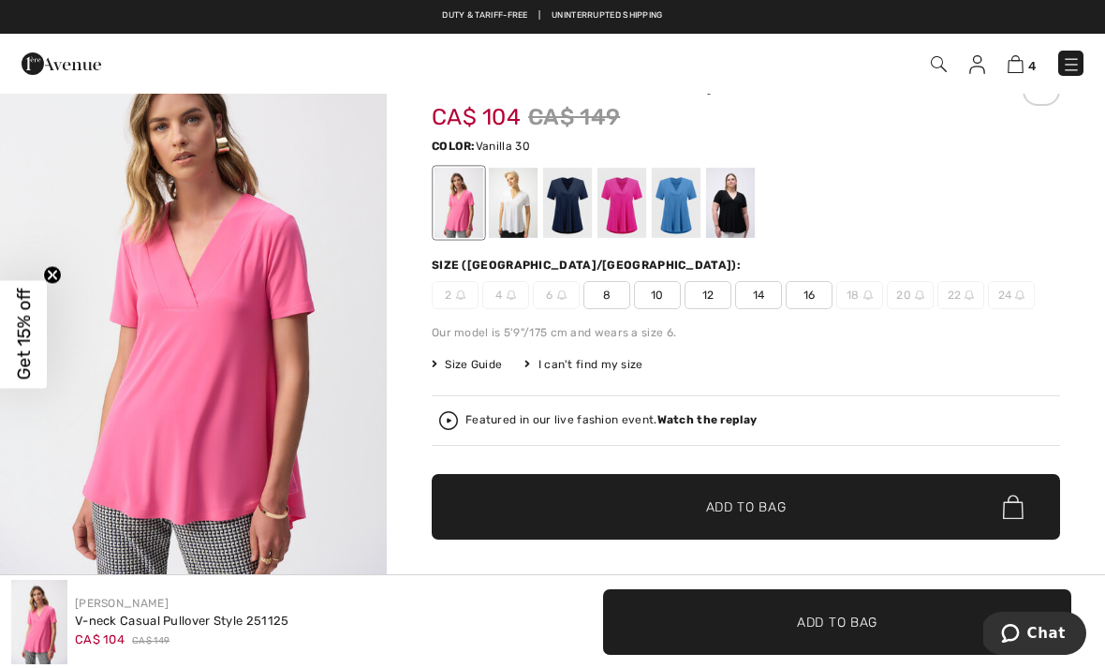
click at [518, 209] on div at bounding box center [513, 203] width 49 height 70
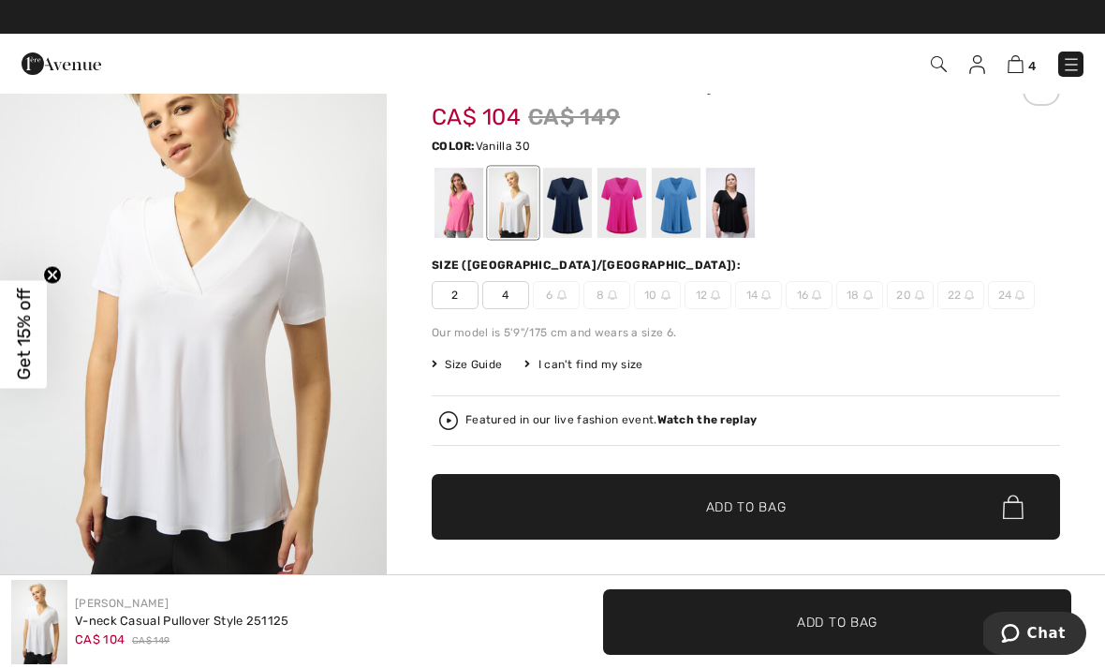
click at [571, 201] on div at bounding box center [567, 203] width 49 height 70
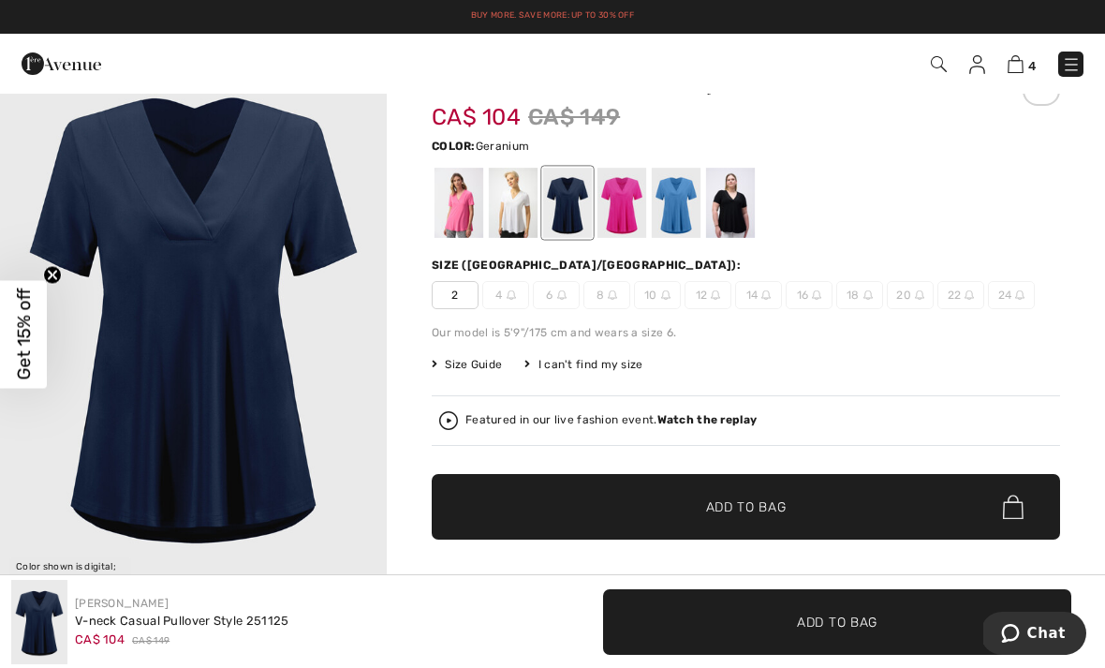
click at [625, 205] on div at bounding box center [622, 203] width 49 height 70
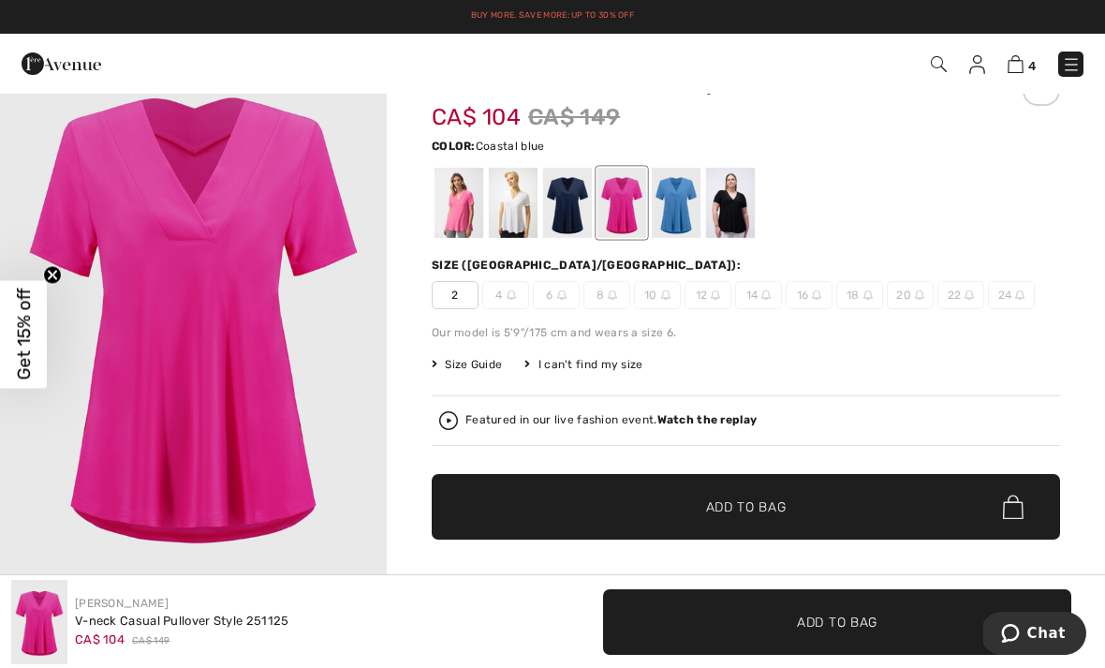
click at [674, 203] on div at bounding box center [676, 203] width 49 height 70
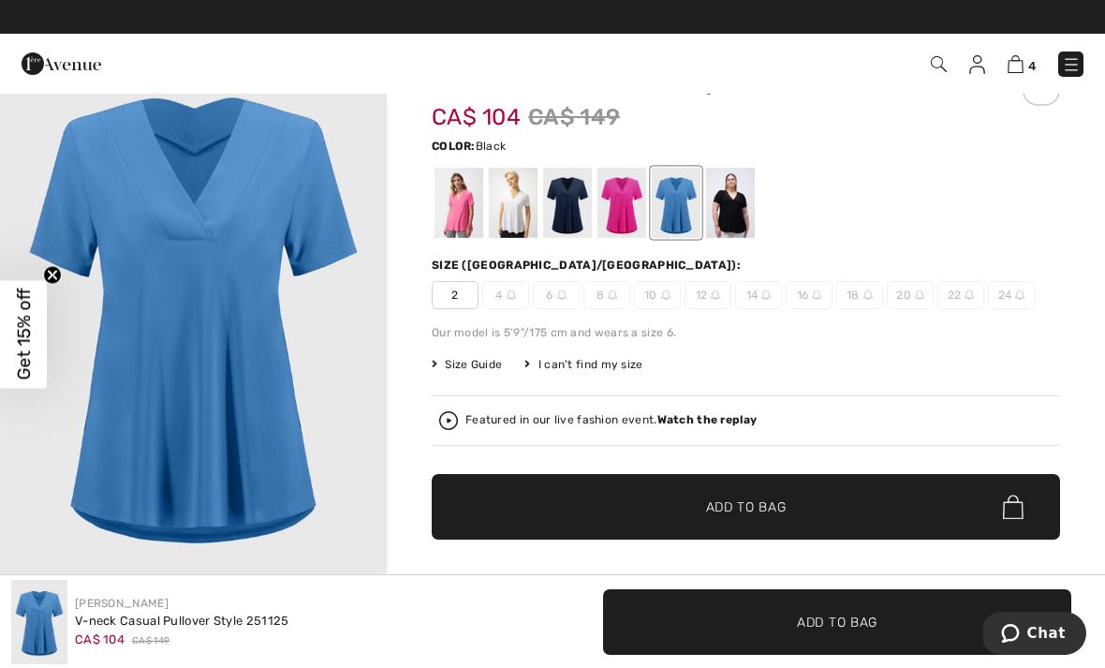
click at [741, 200] on div at bounding box center [730, 203] width 49 height 70
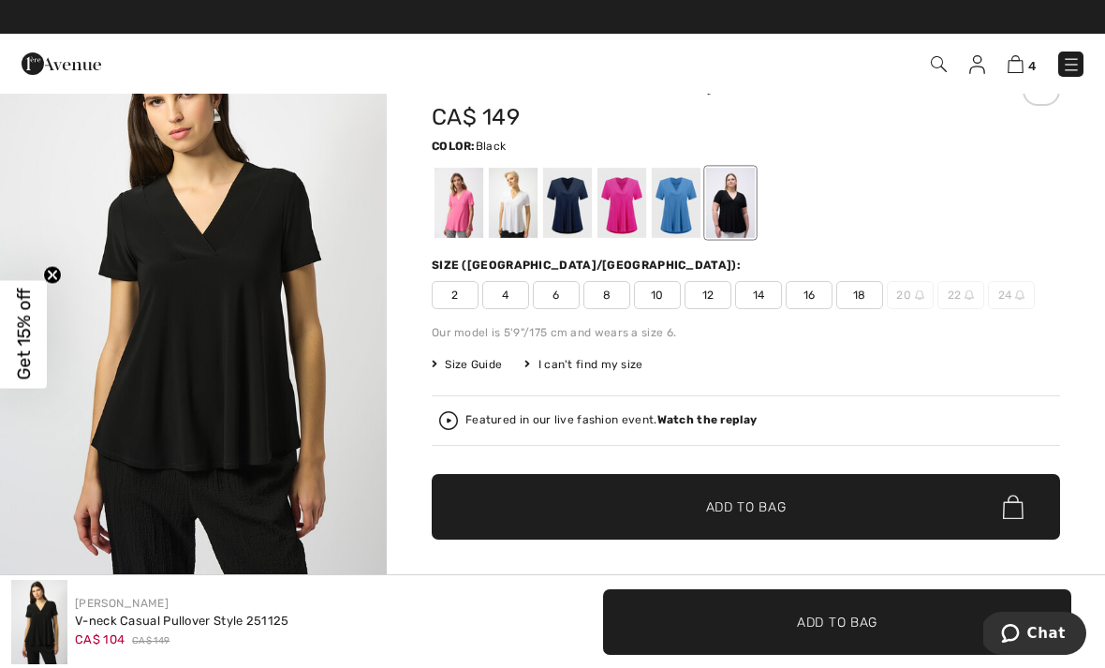
click at [643, 291] on span "10" at bounding box center [657, 295] width 47 height 28
click at [814, 500] on span "✔ Added to Bag Add to Bag" at bounding box center [746, 507] width 628 height 66
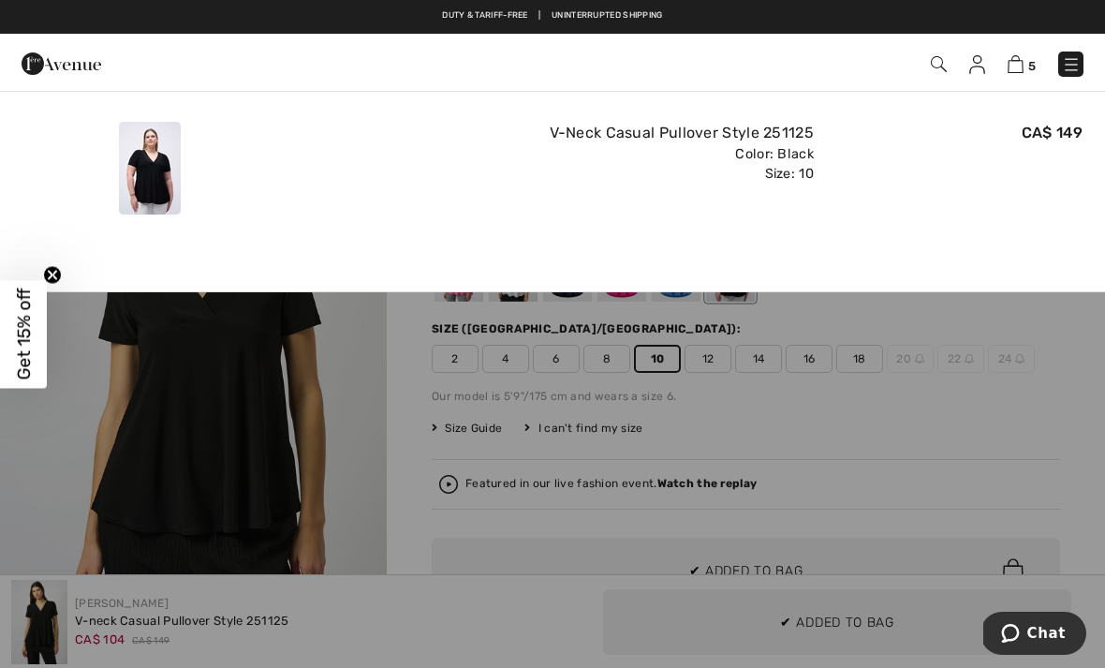
scroll to position [0, 0]
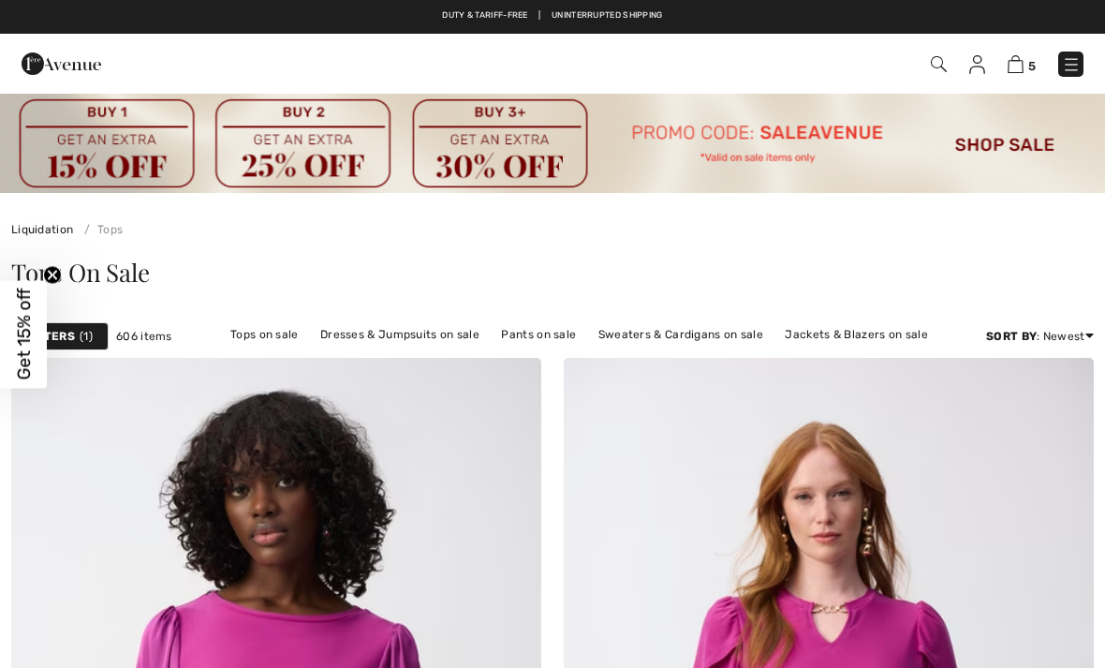
checkbox input "true"
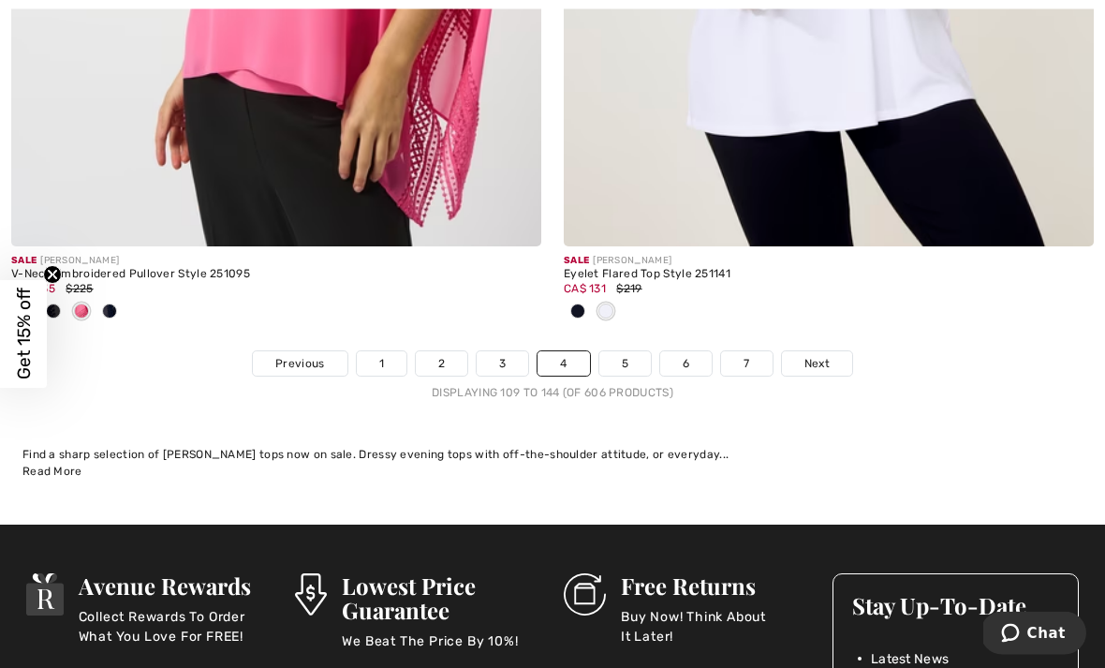
scroll to position [16378, 0]
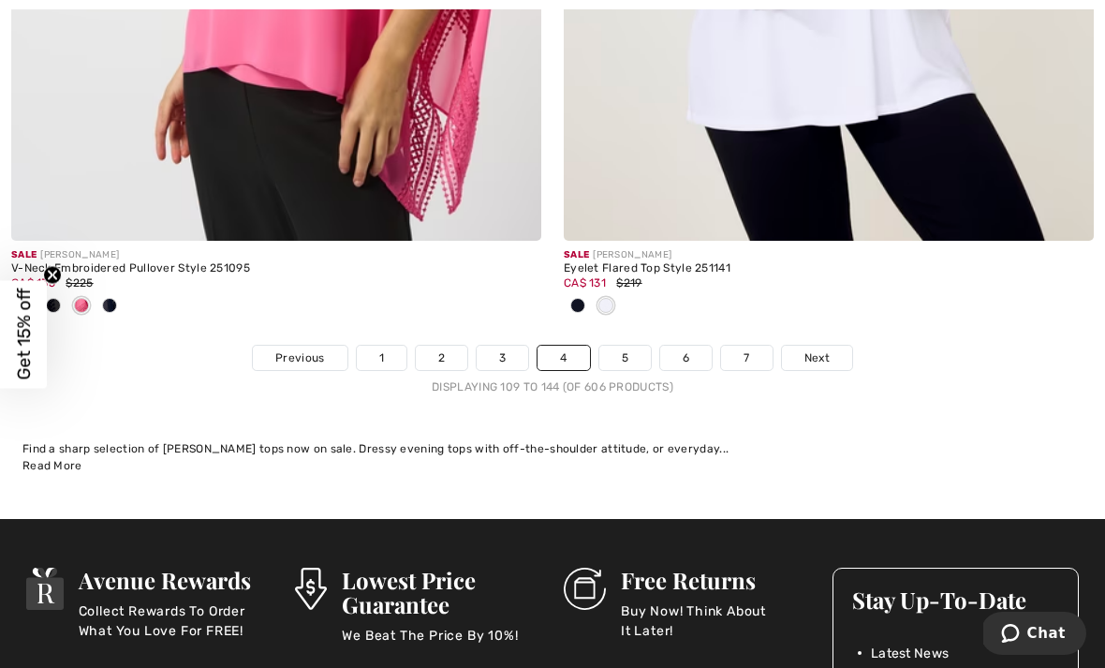
click at [632, 348] on link "5" at bounding box center [625, 358] width 52 height 24
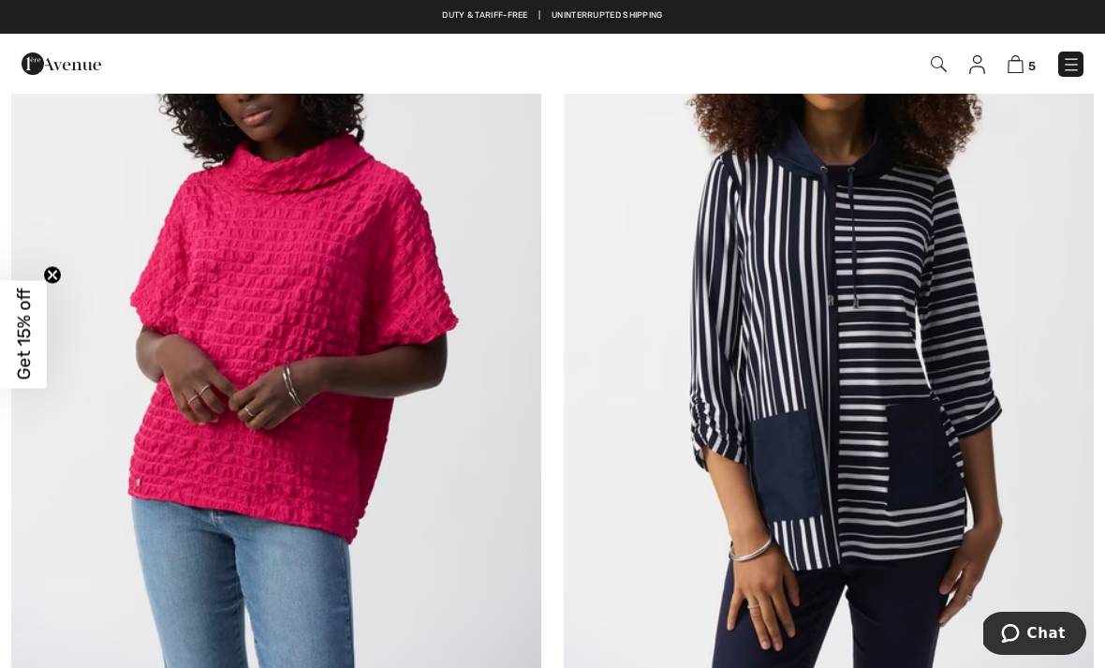
scroll to position [460, 0]
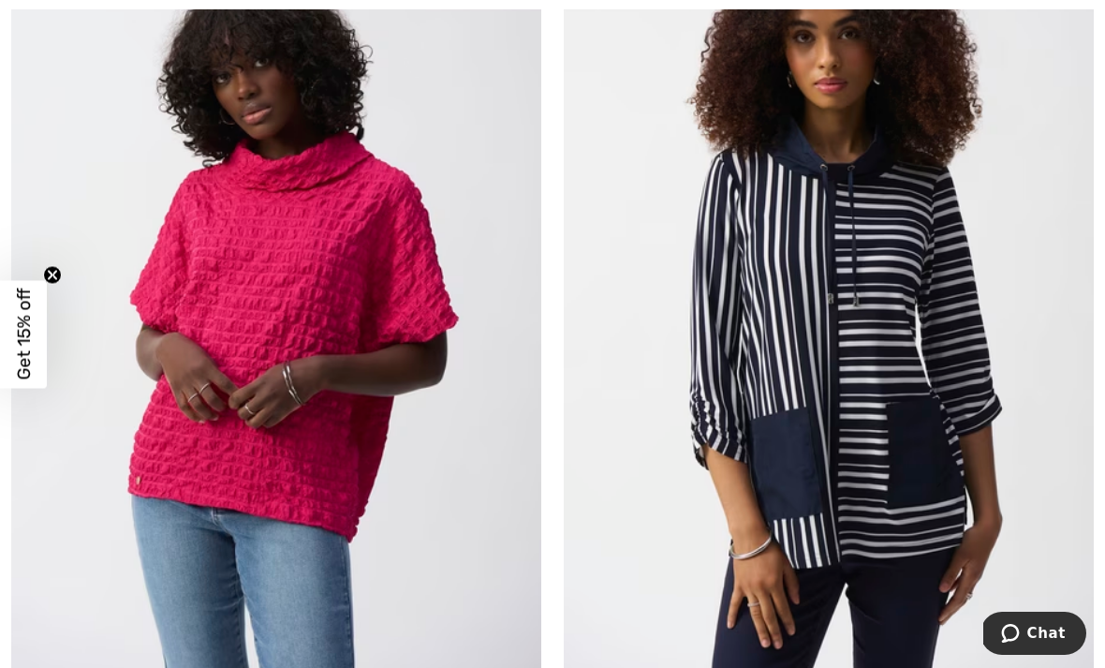
click at [376, 269] on img at bounding box center [276, 295] width 530 height 795
click at [357, 279] on img at bounding box center [276, 295] width 530 height 795
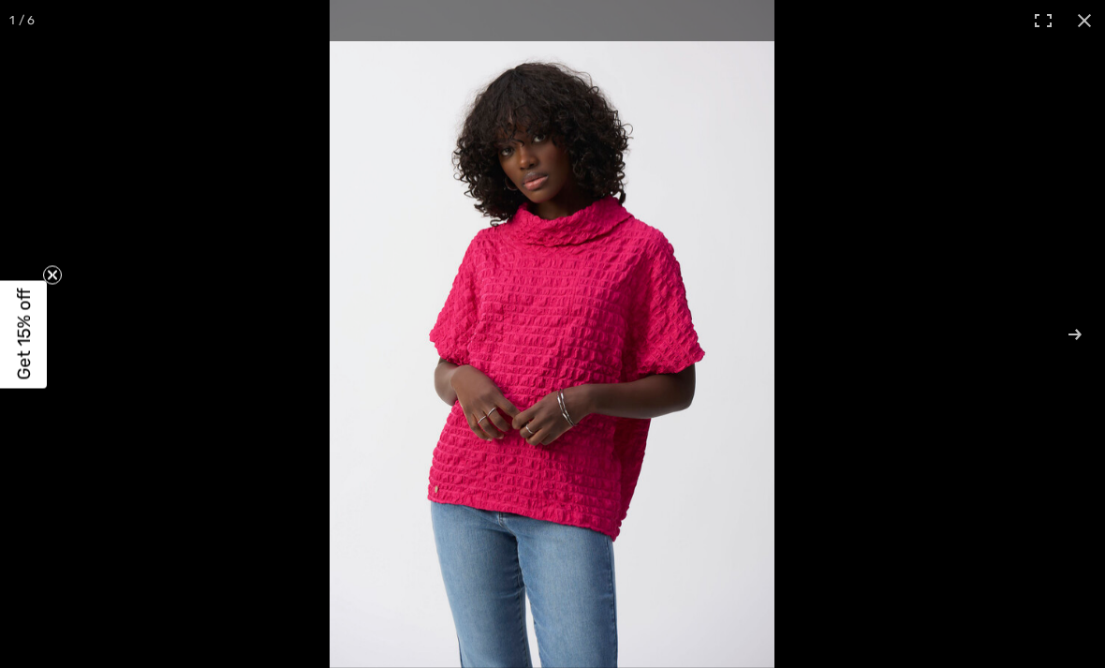
checkbox input "true"
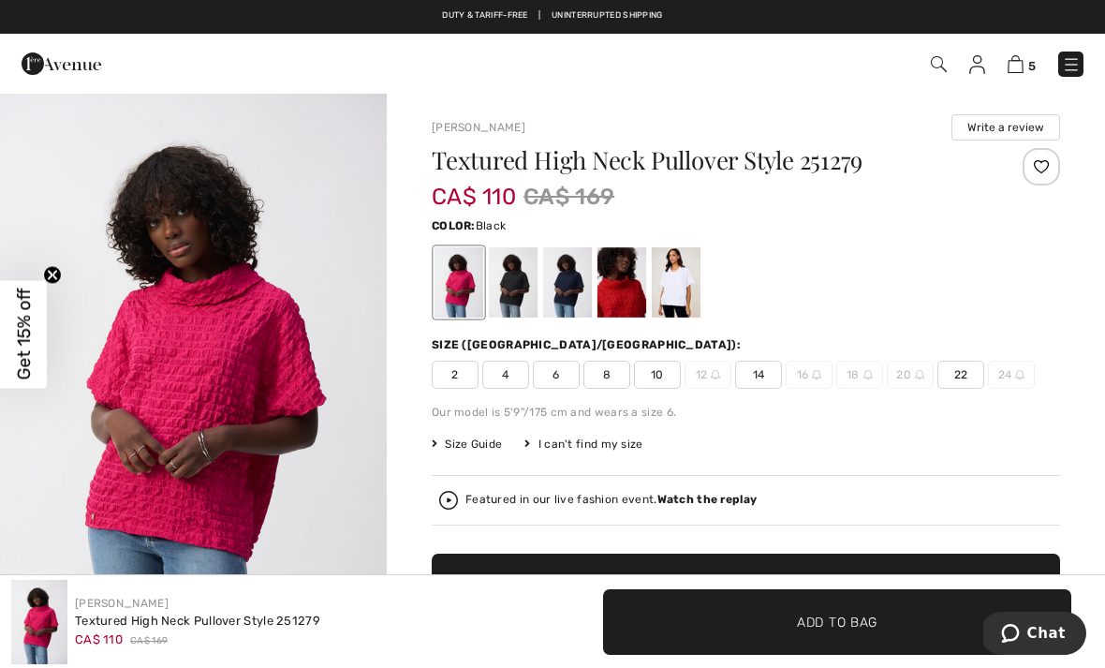
click at [521, 272] on div at bounding box center [513, 282] width 49 height 70
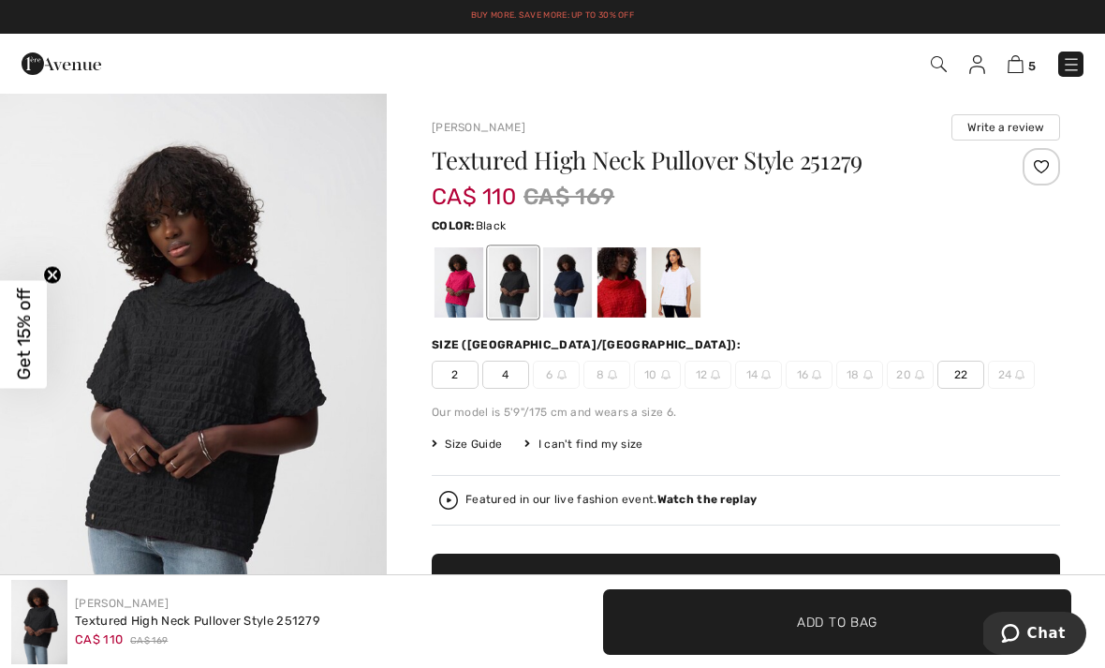
click at [572, 269] on div at bounding box center [567, 282] width 49 height 70
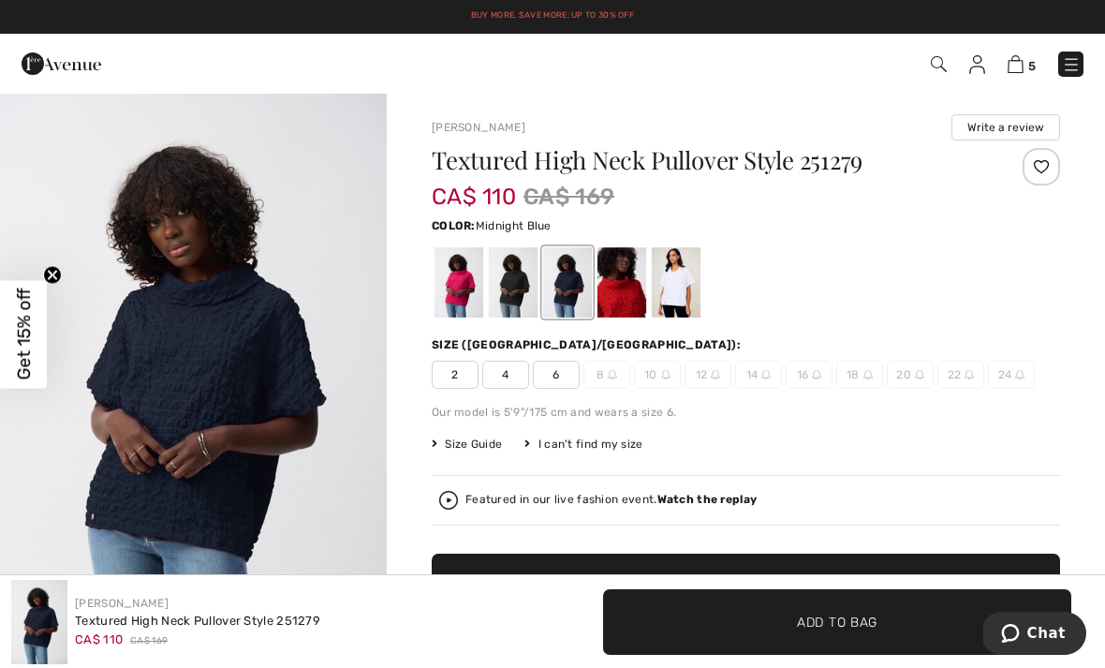
click at [623, 280] on div at bounding box center [622, 282] width 49 height 70
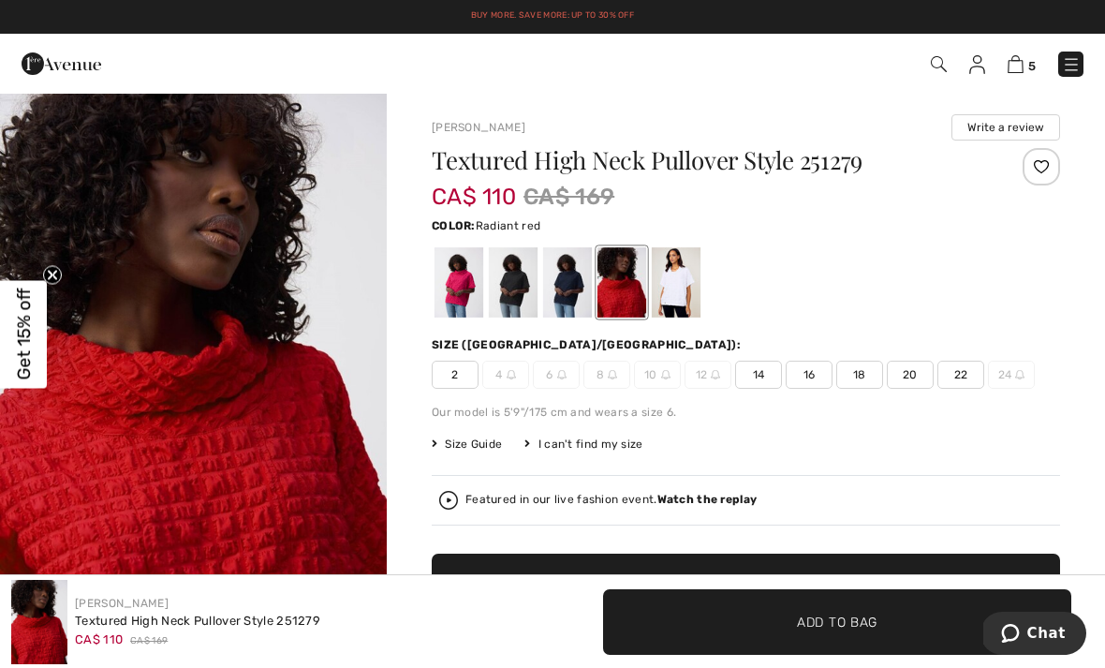
click at [678, 274] on div at bounding box center [676, 282] width 49 height 70
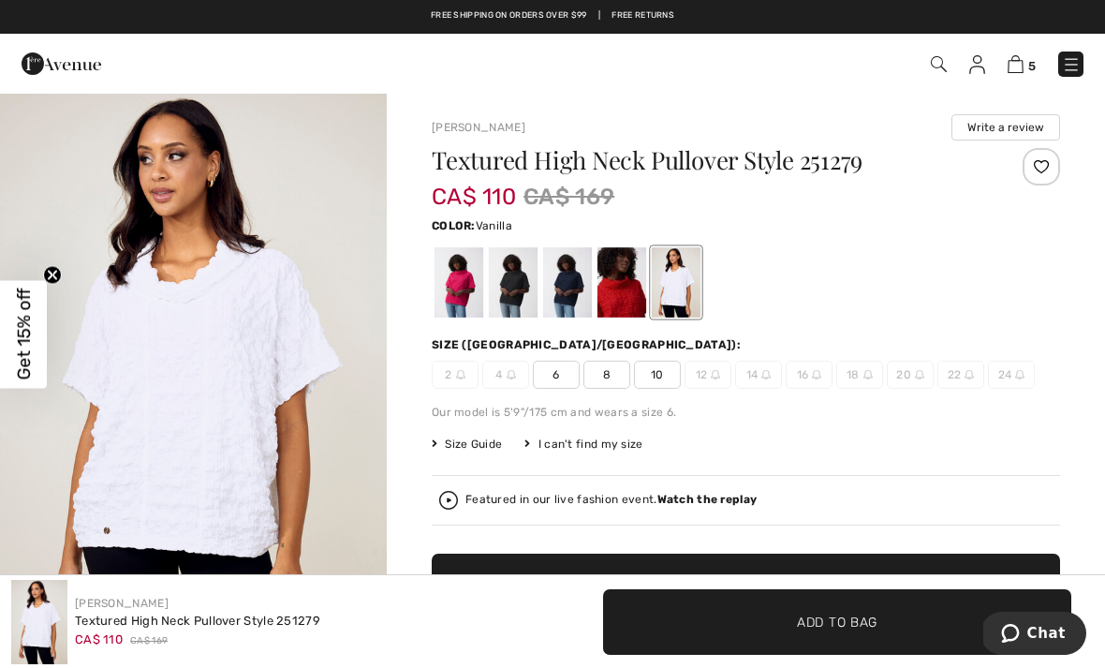
click at [455, 285] on div at bounding box center [459, 282] width 49 height 70
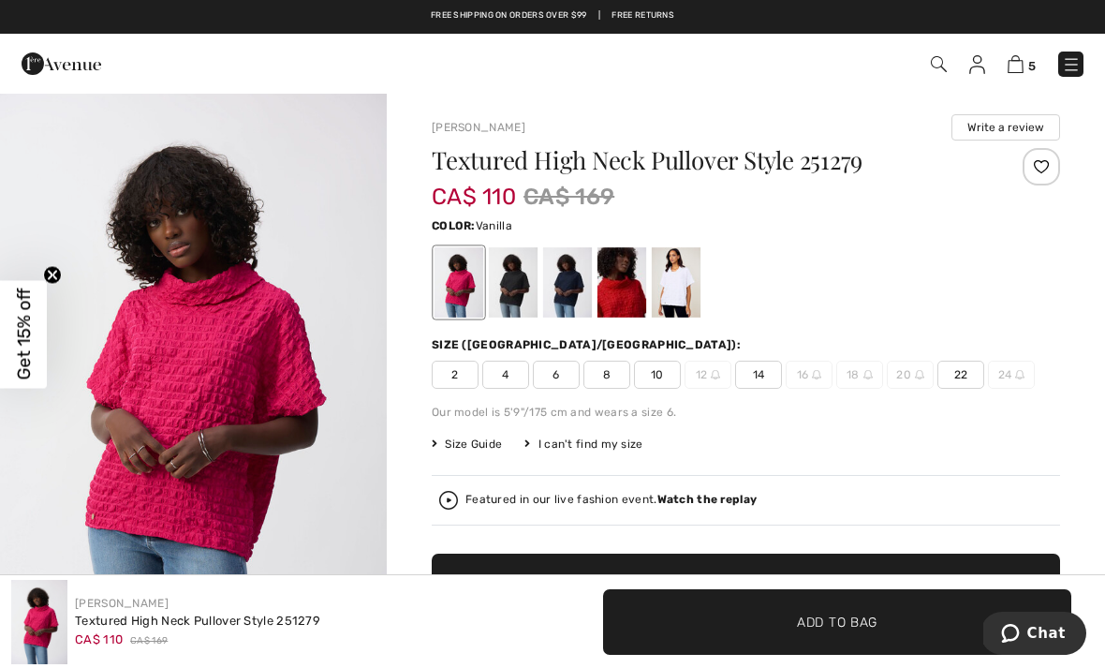
click at [681, 273] on div at bounding box center [676, 282] width 49 height 70
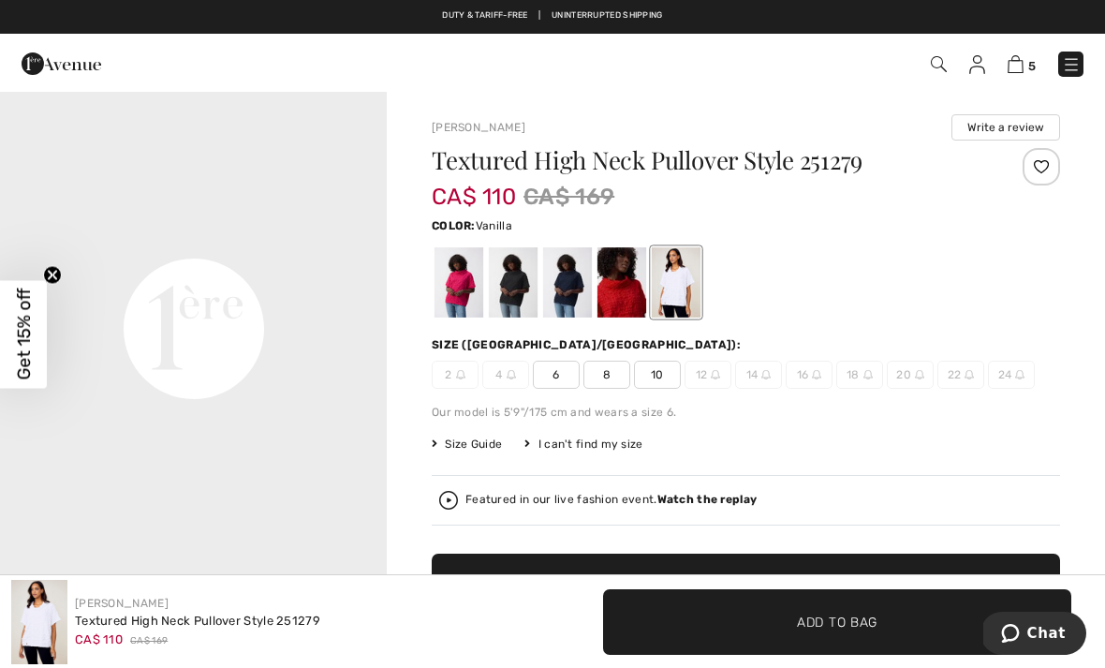
scroll to position [1205, 0]
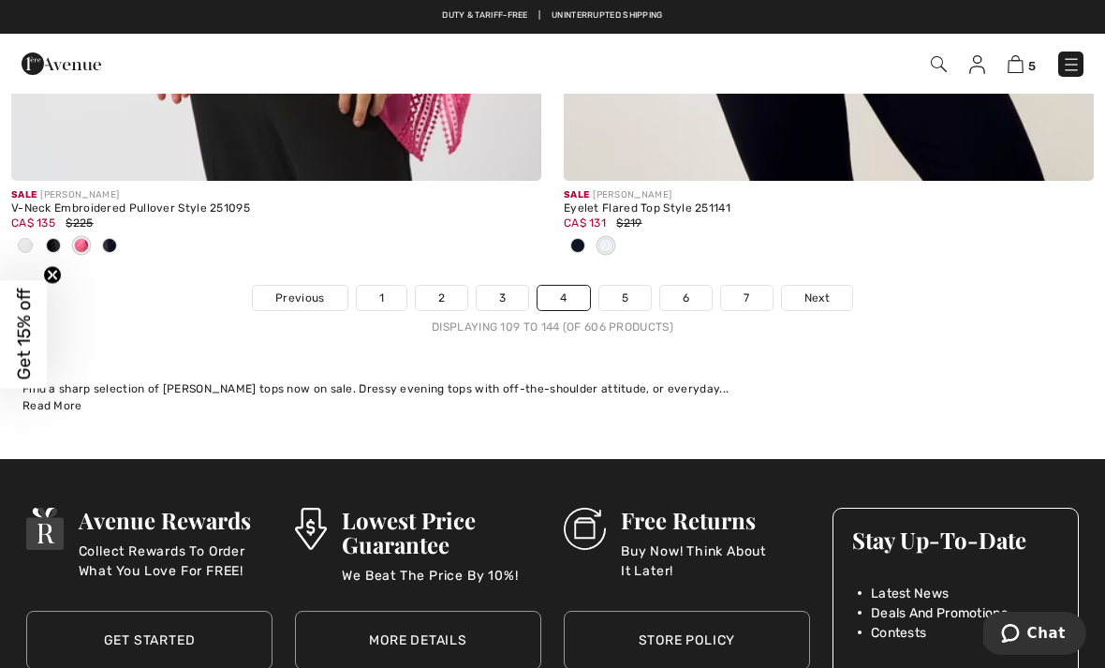
click at [634, 290] on link "5" at bounding box center [625, 298] width 52 height 24
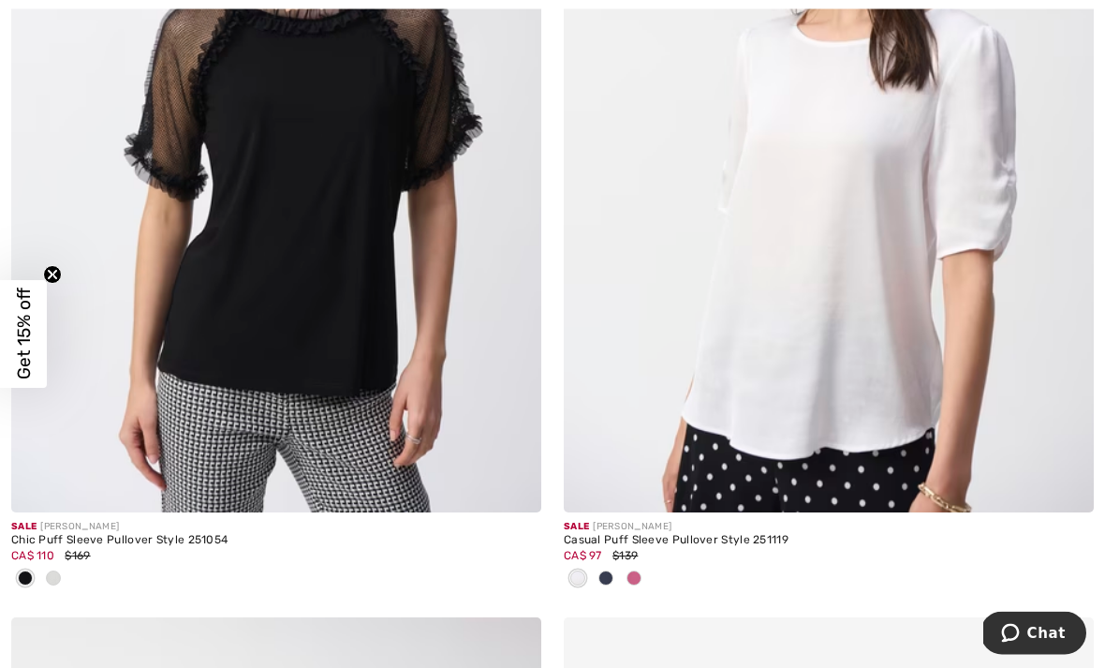
scroll to position [2443, 0]
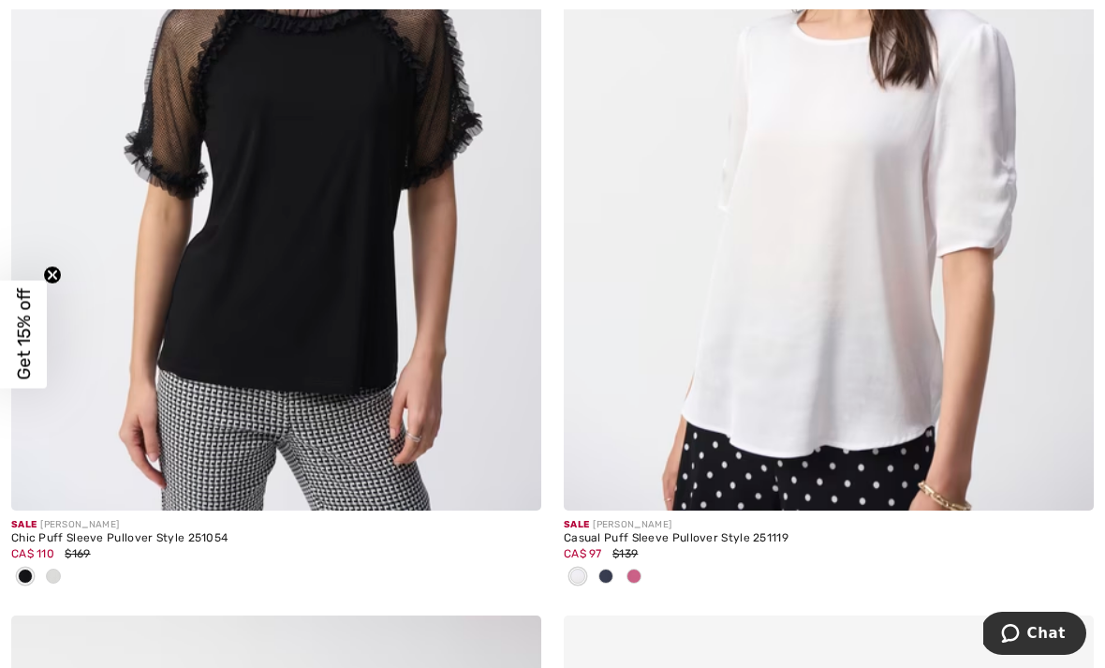
click at [387, 275] on img at bounding box center [276, 112] width 530 height 795
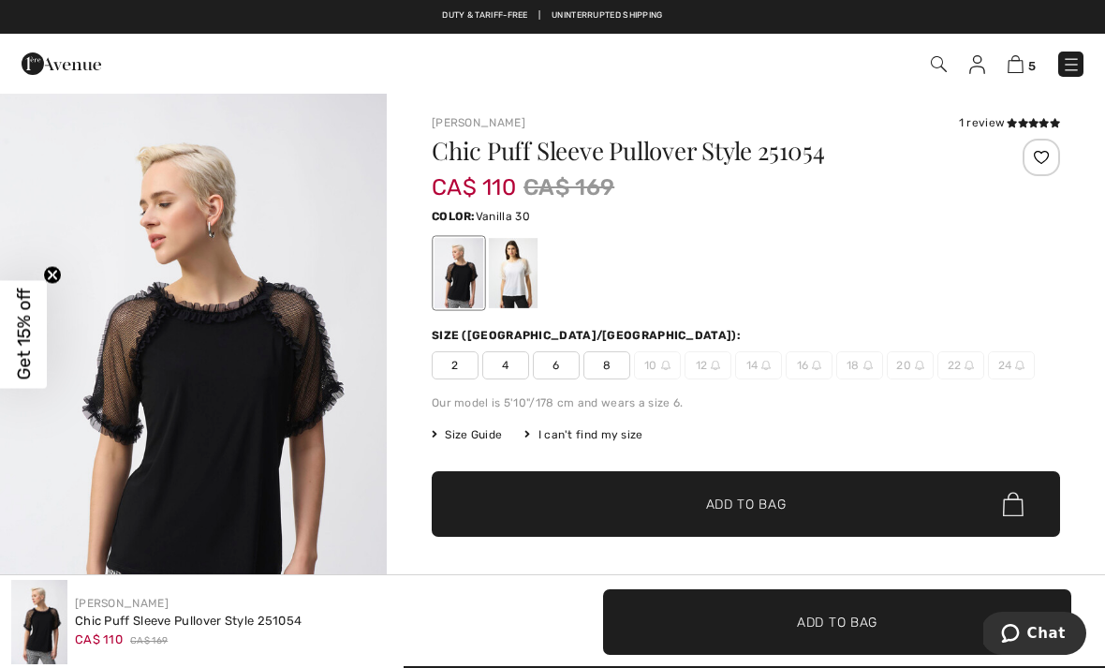
click at [516, 264] on div at bounding box center [513, 273] width 49 height 70
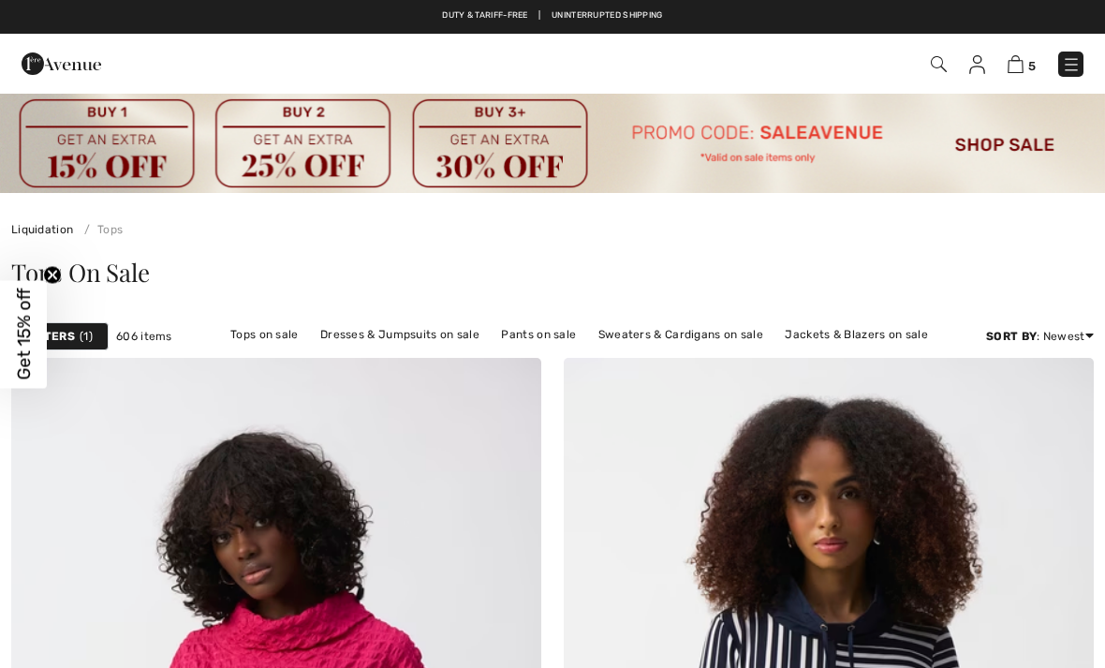
checkbox input "true"
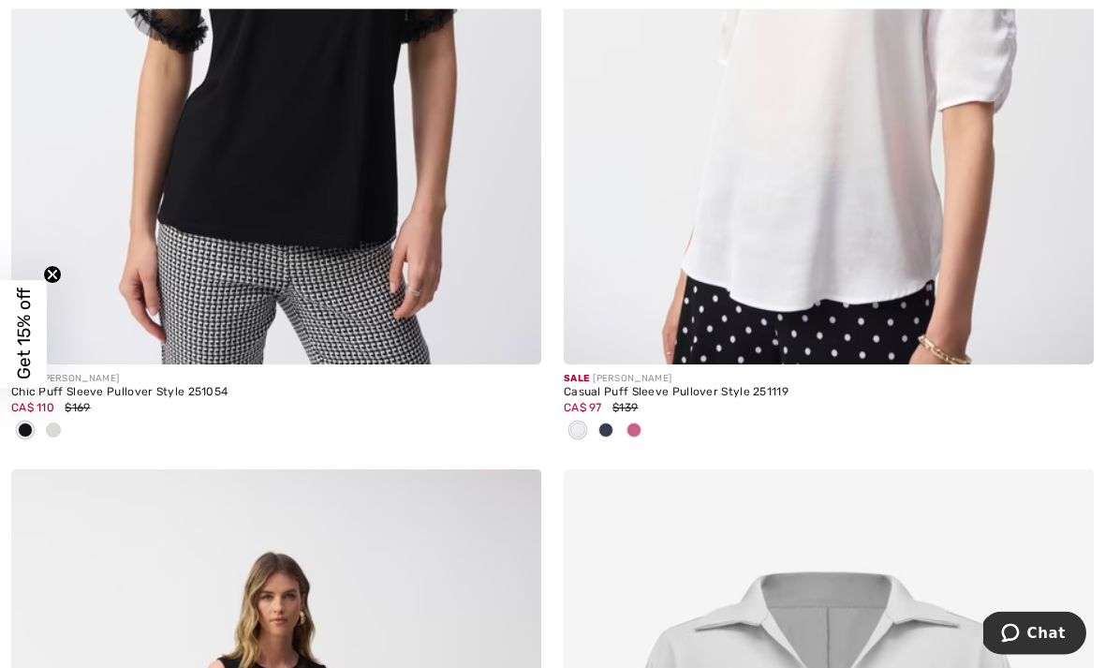
scroll to position [2589, 0]
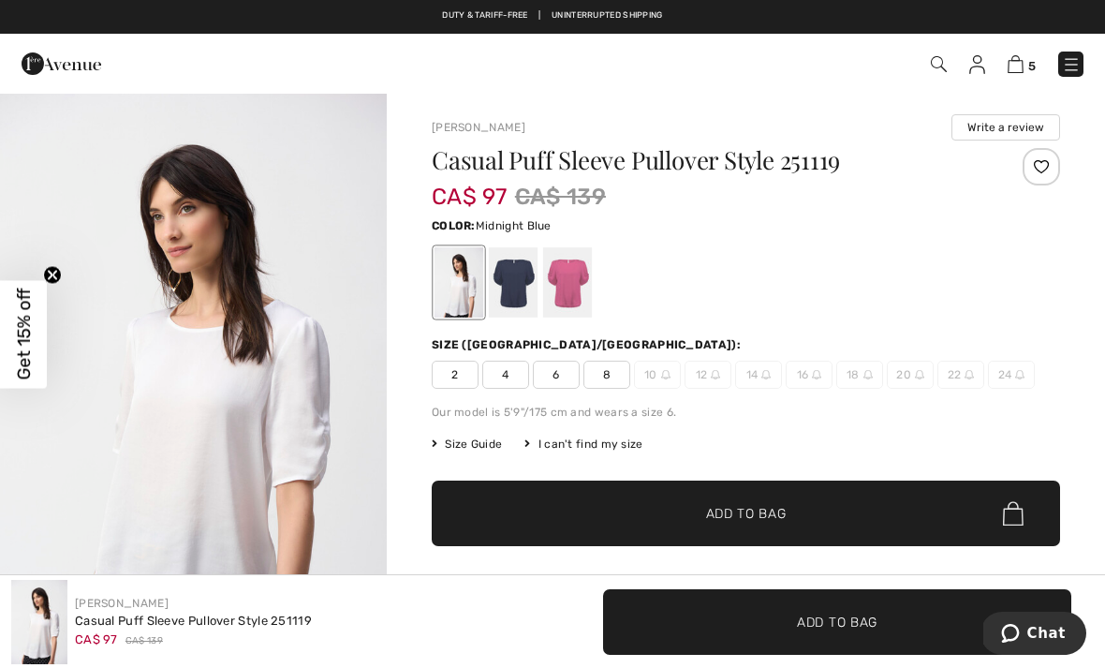
click at [518, 274] on div at bounding box center [513, 282] width 49 height 70
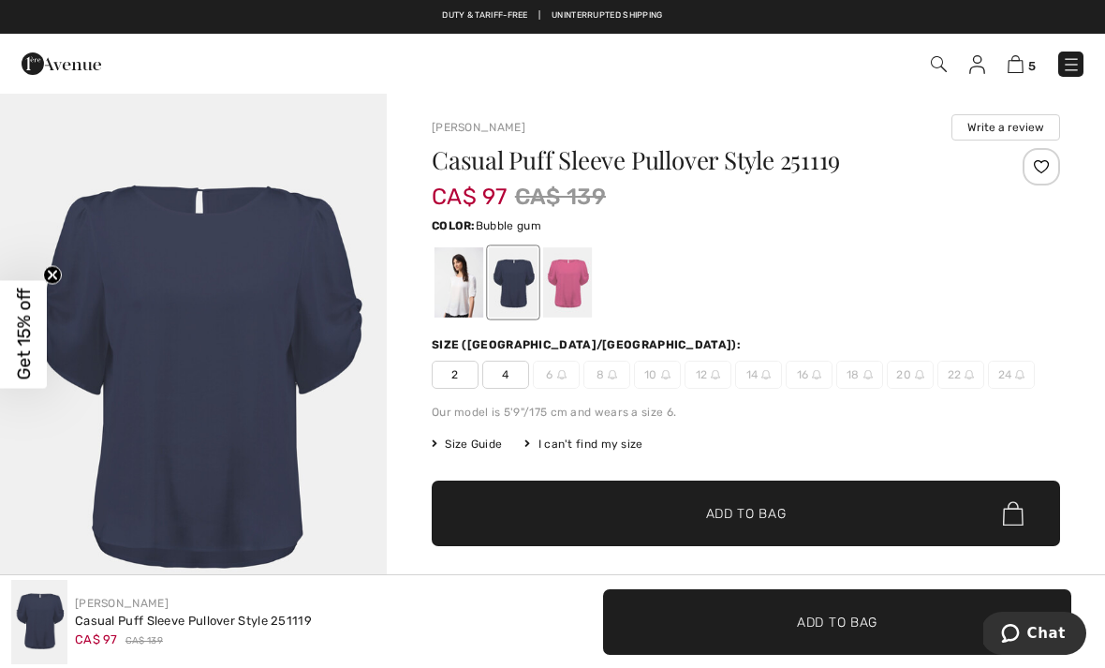
click at [574, 262] on div at bounding box center [567, 282] width 49 height 70
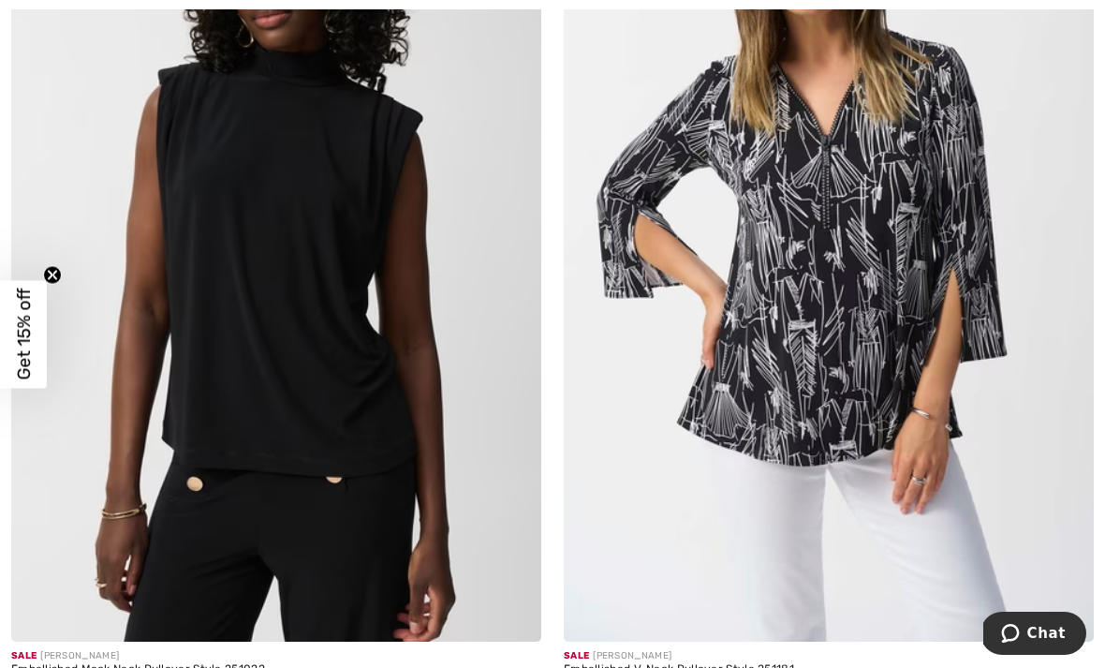
scroll to position [6124, 0]
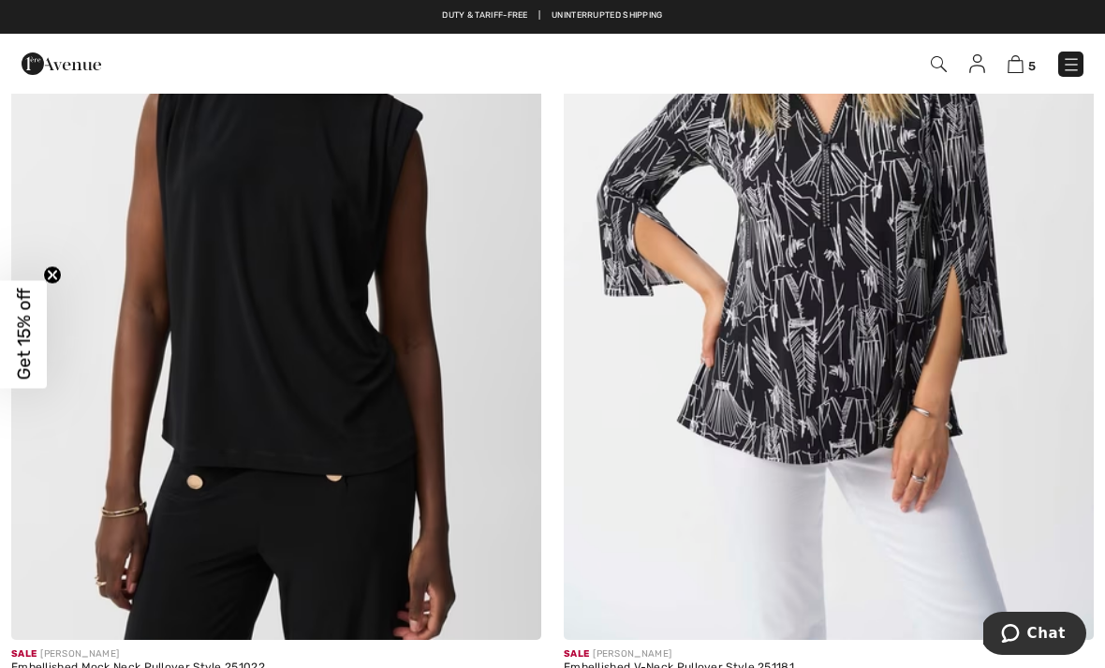
click at [314, 280] on img at bounding box center [276, 242] width 530 height 795
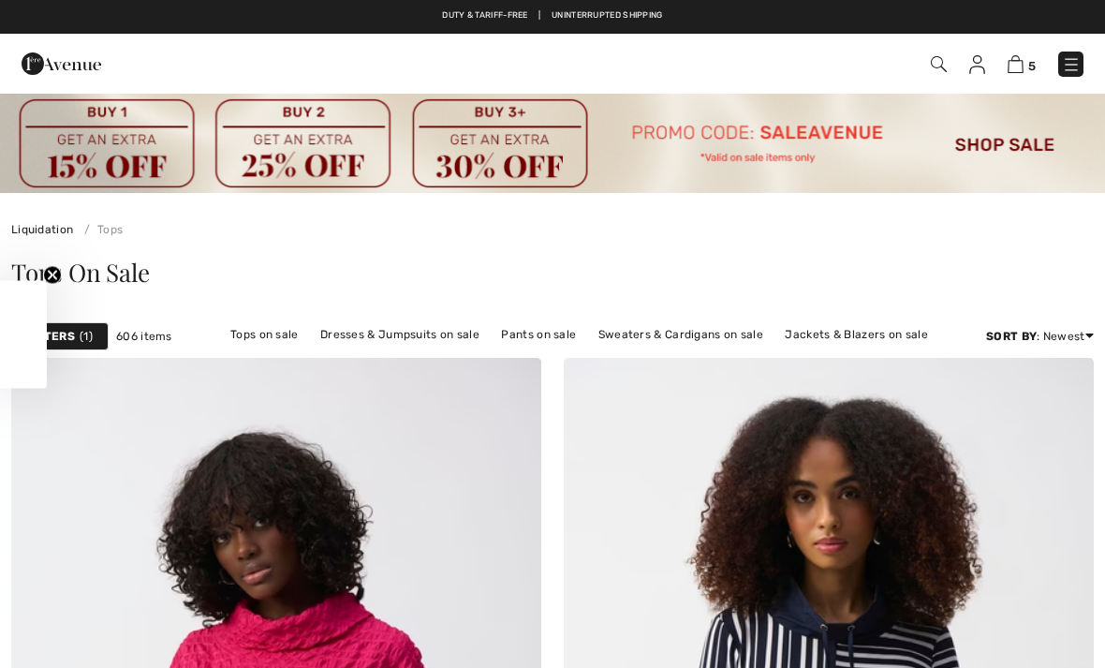
checkbox input "true"
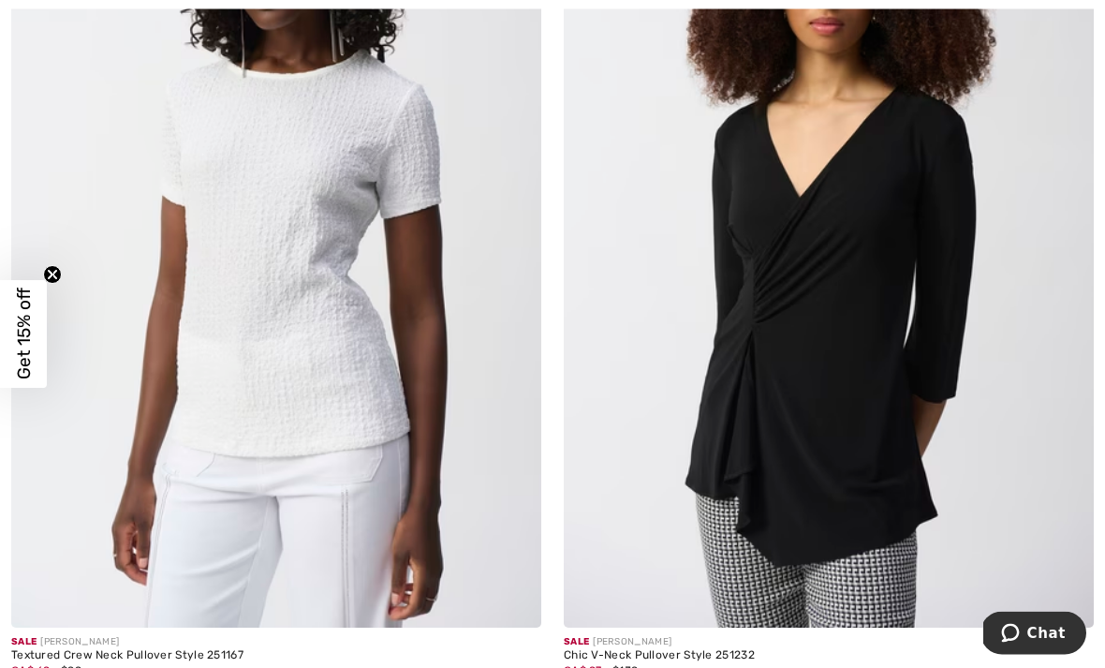
scroll to position [7011, 0]
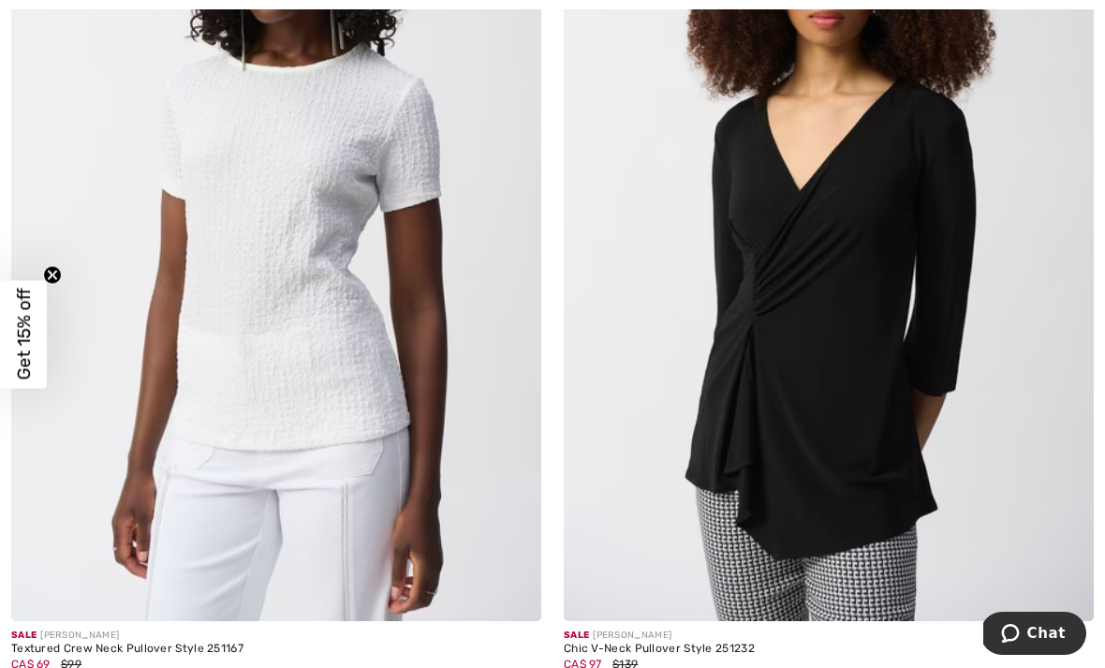
click at [291, 173] on img at bounding box center [276, 223] width 530 height 795
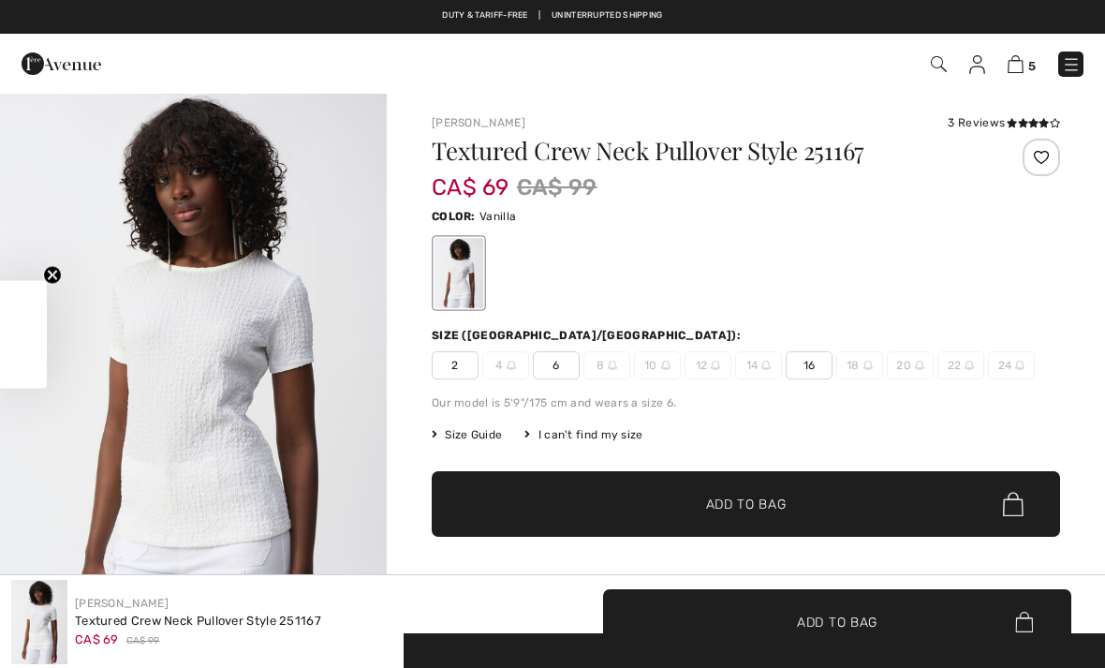
checkbox input "true"
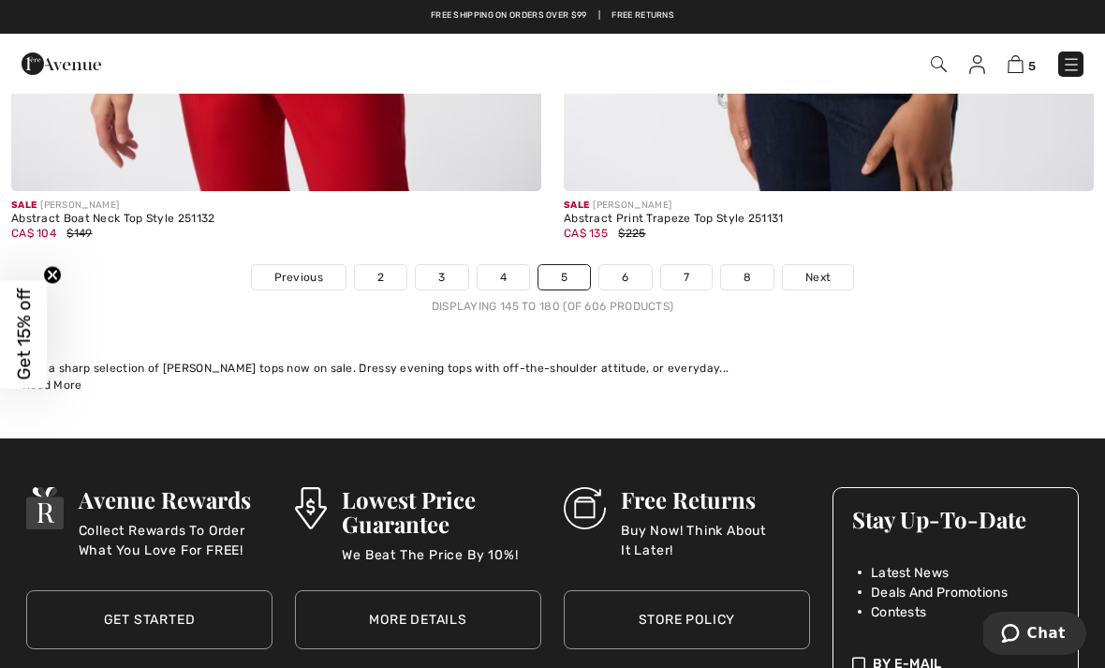
scroll to position [16371, 0]
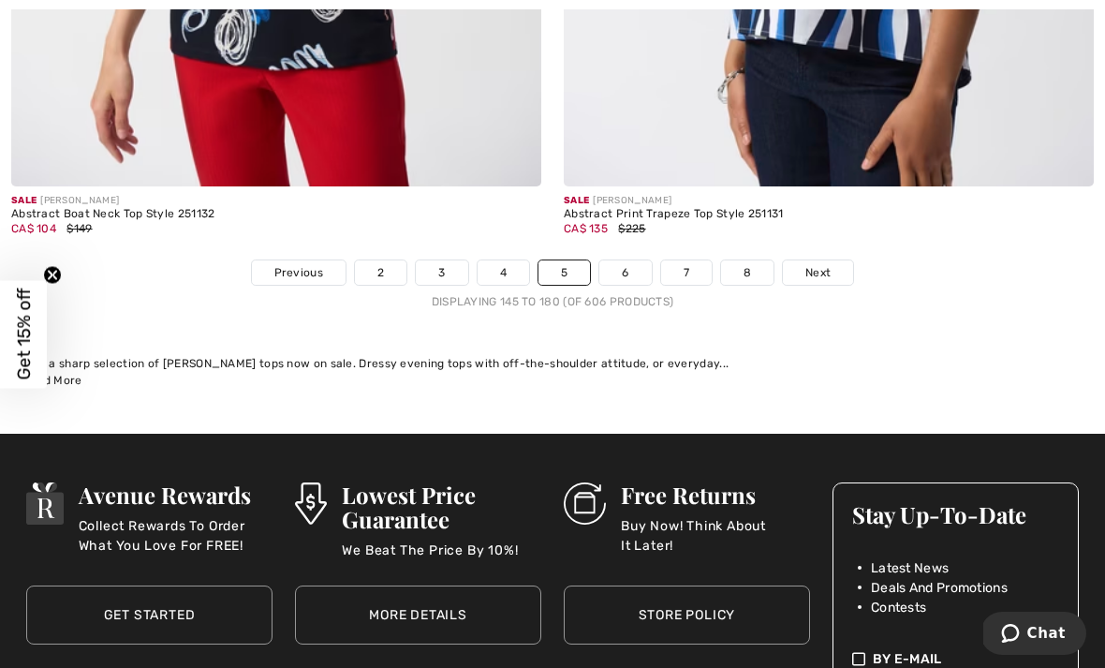
click at [637, 260] on link "6" at bounding box center [625, 272] width 52 height 24
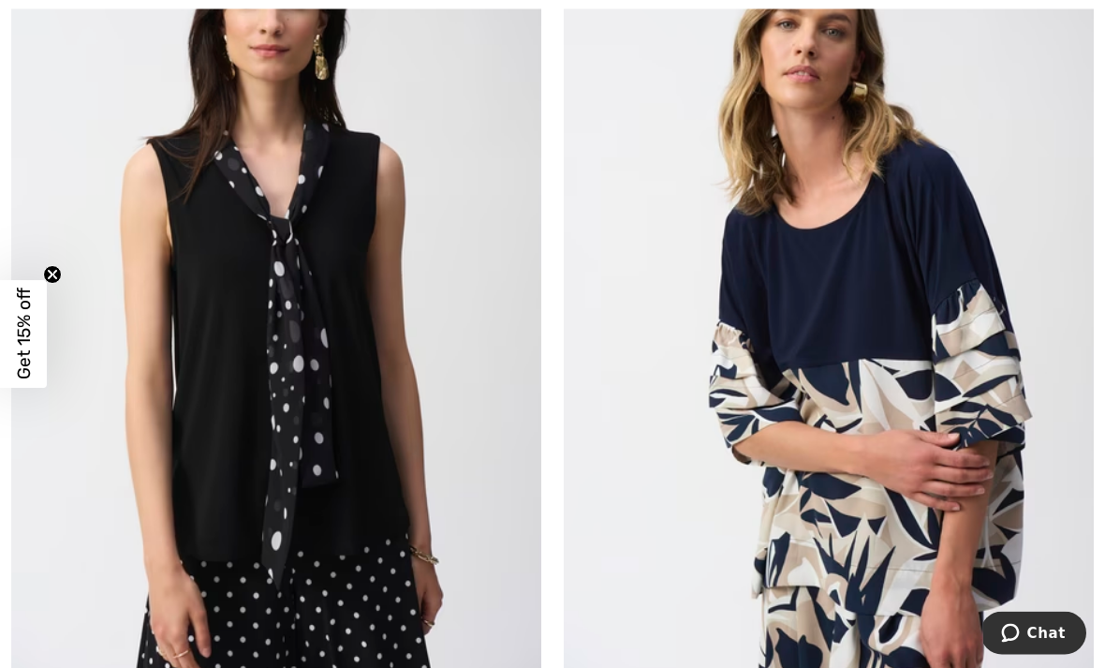
scroll to position [1365, 0]
click at [386, 225] on img at bounding box center [276, 290] width 530 height 795
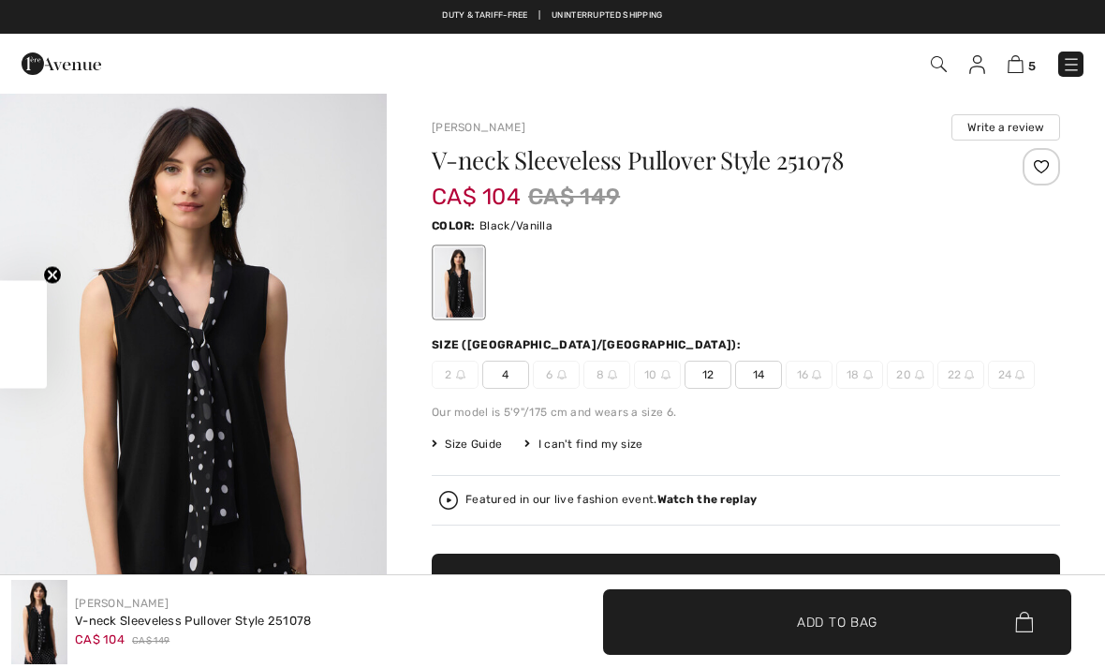
checkbox input "true"
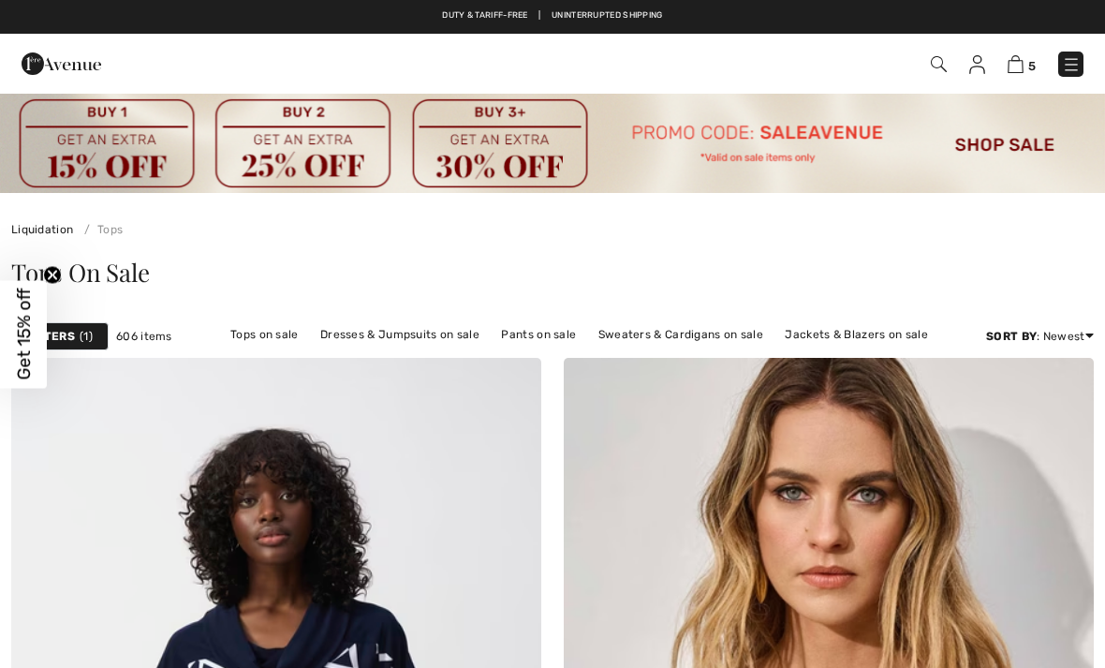
checkbox input "true"
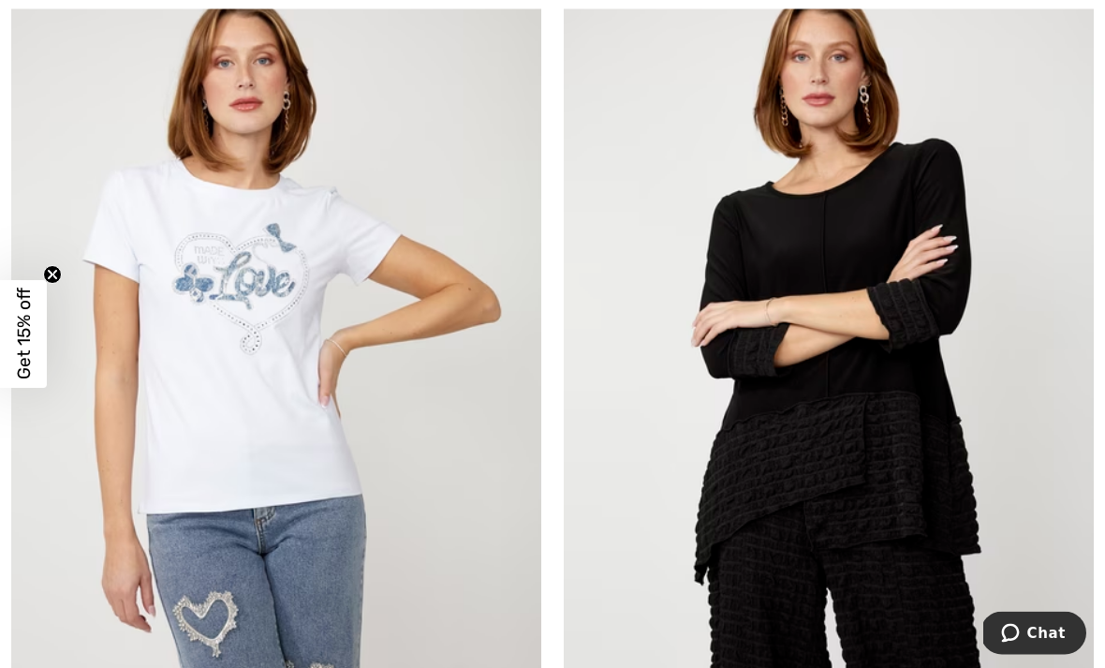
scroll to position [15667, 0]
click at [879, 388] on img at bounding box center [829, 369] width 530 height 795
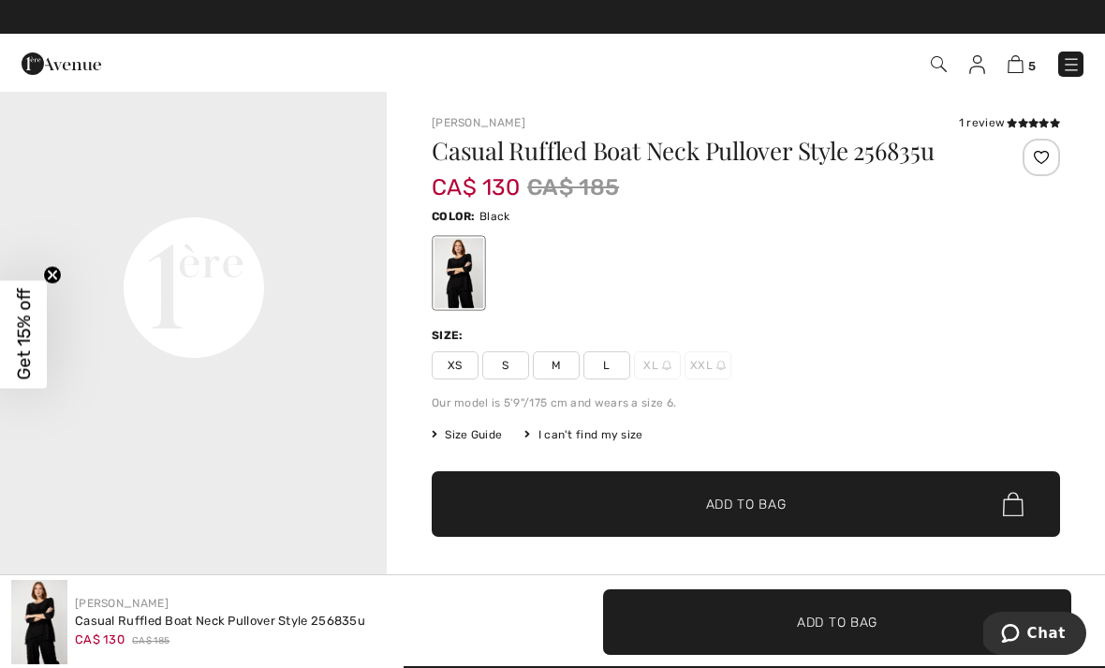
scroll to position [1252, 0]
click at [566, 361] on span "M" at bounding box center [556, 365] width 47 height 28
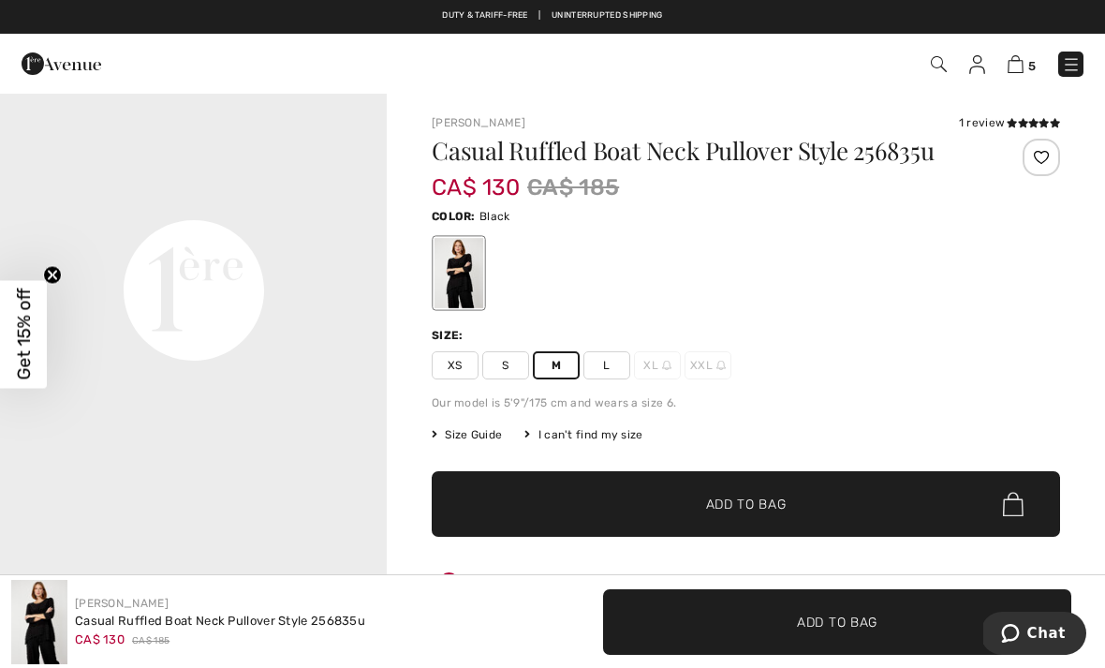
click at [773, 511] on span "Add to Bag" at bounding box center [746, 505] width 81 height 20
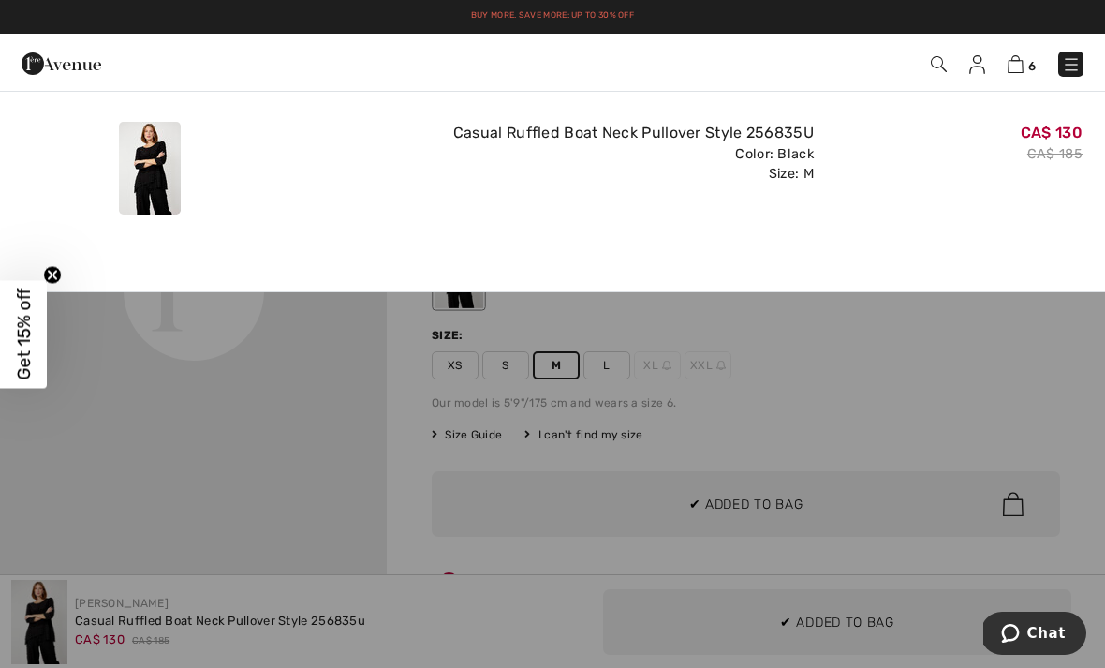
click at [853, 241] on div "Added to Bag Joseph Ribkoff Hip-length Cowl Neck Pullover Style 252055 CA$ 88 C…" at bounding box center [552, 184] width 1105 height 215
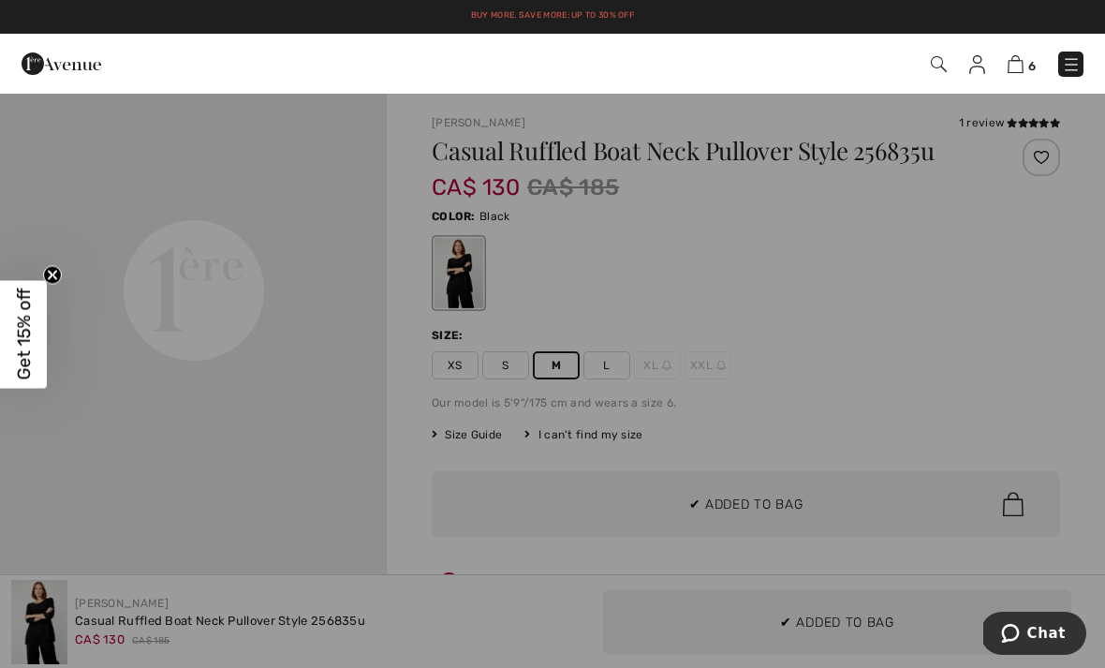
click at [782, 349] on div at bounding box center [552, 334] width 1105 height 668
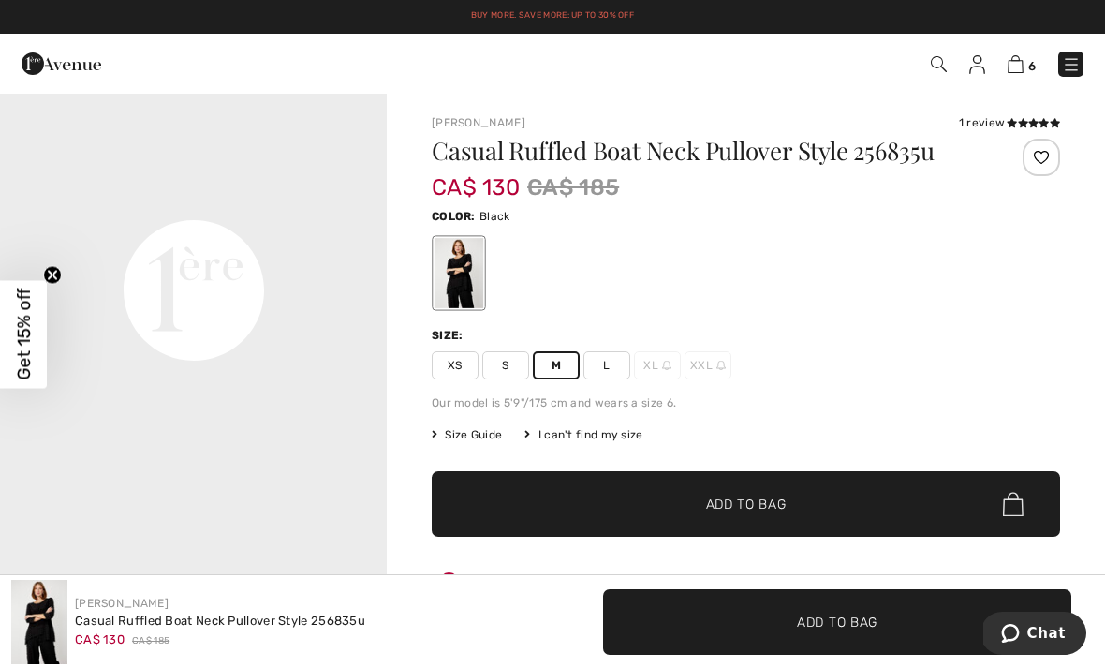
click at [1010, 118] on span at bounding box center [1033, 123] width 53 height 11
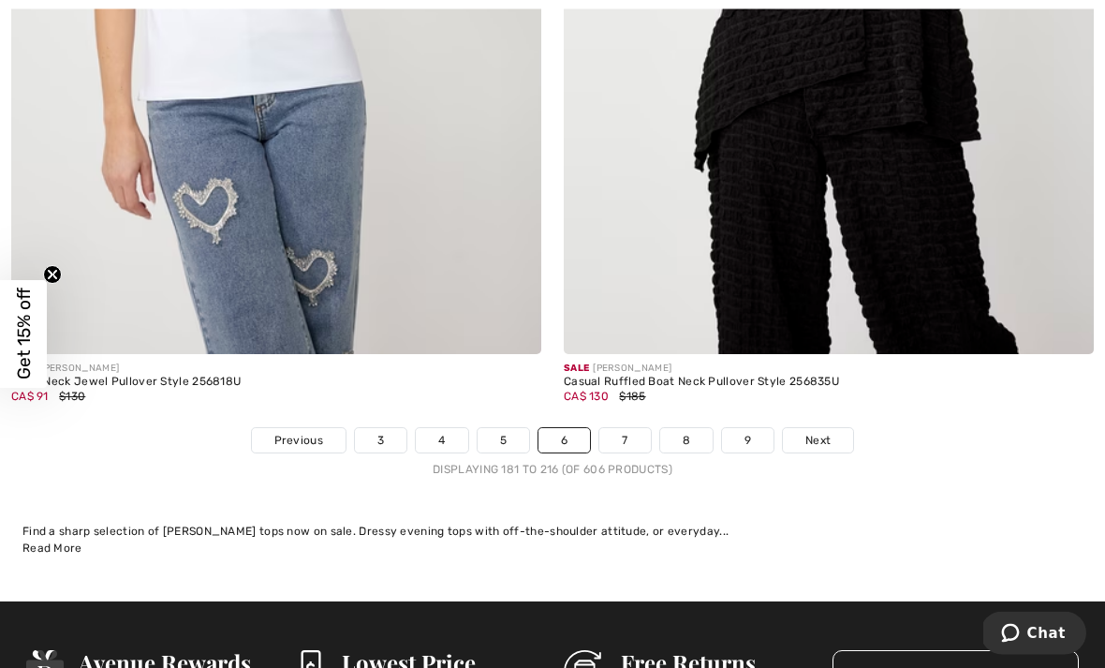
scroll to position [16083, 0]
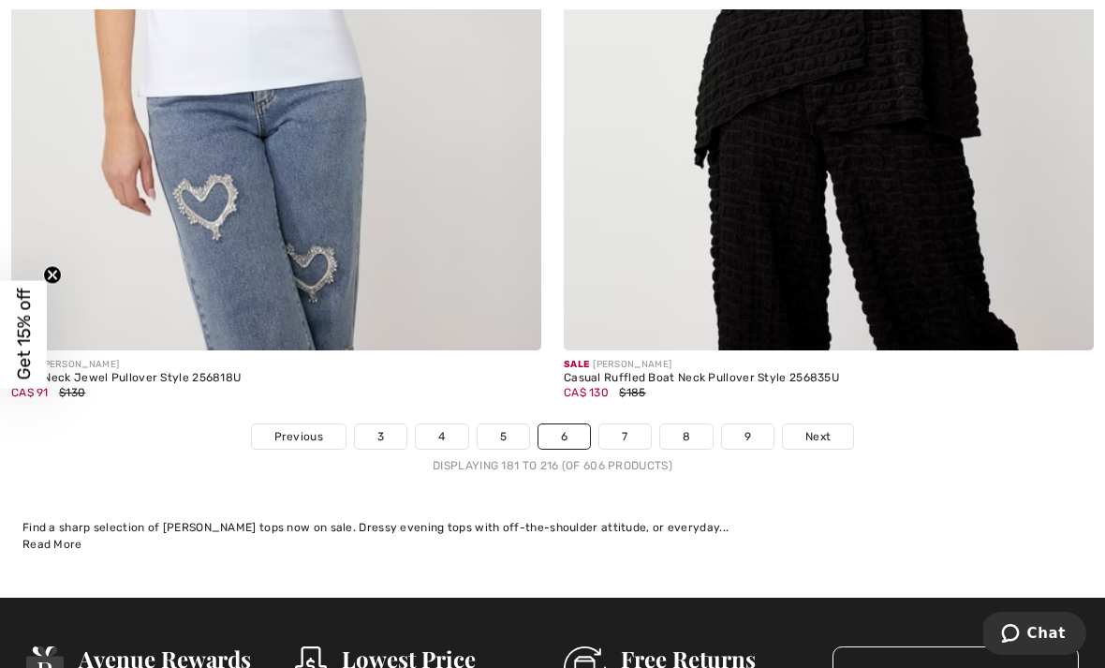
click at [633, 424] on link "7" at bounding box center [624, 436] width 51 height 24
